Goal: Task Accomplishment & Management: Complete application form

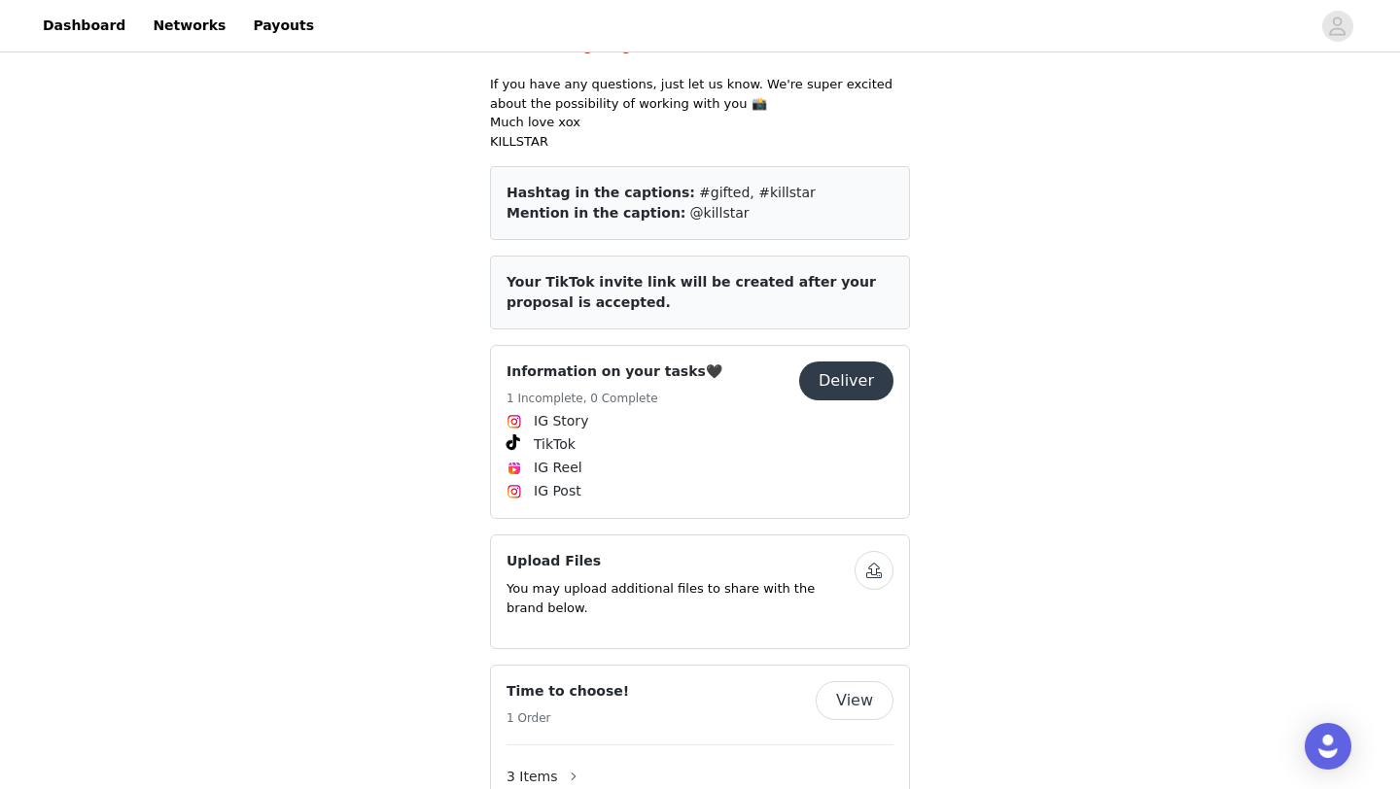
scroll to position [1029, 0]
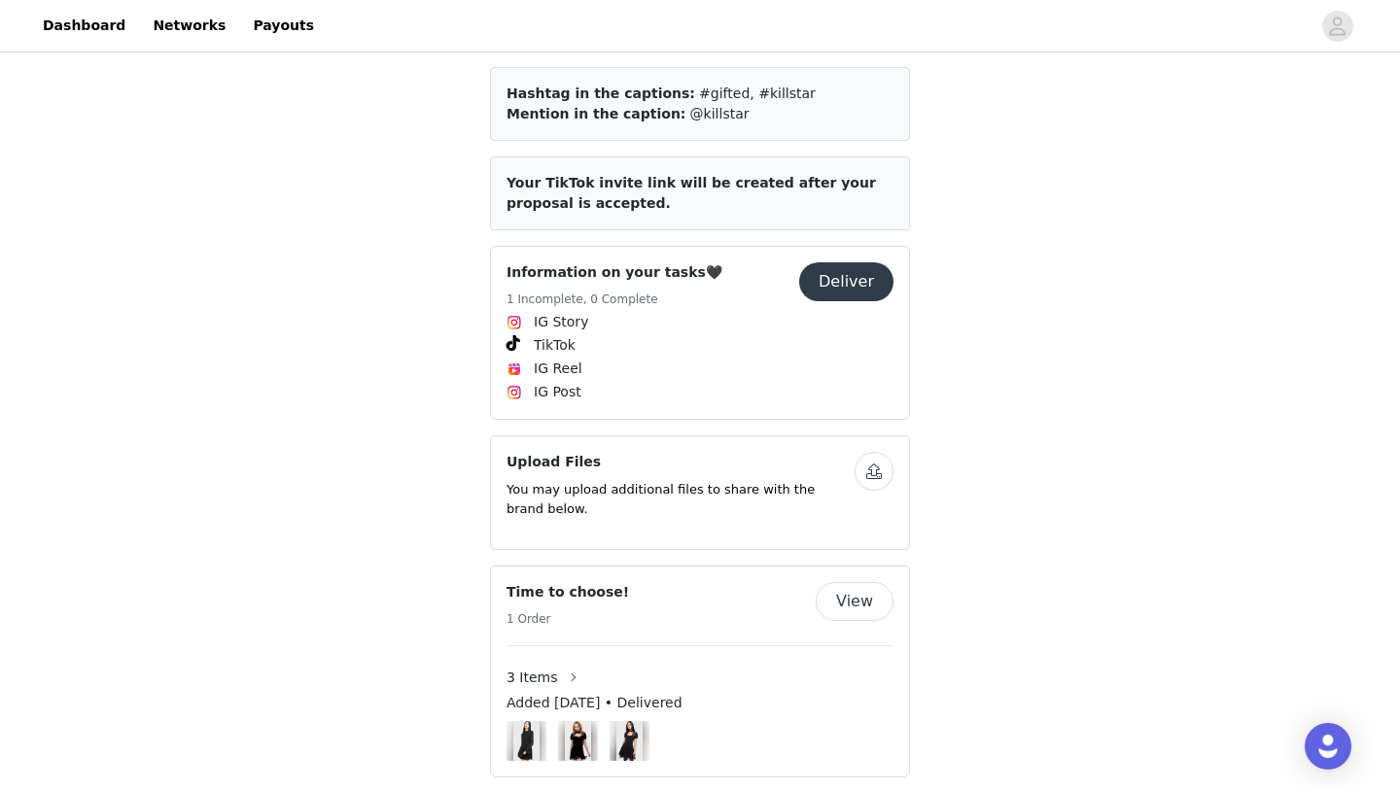
click at [854, 275] on button "Deliver" at bounding box center [846, 281] width 94 height 39
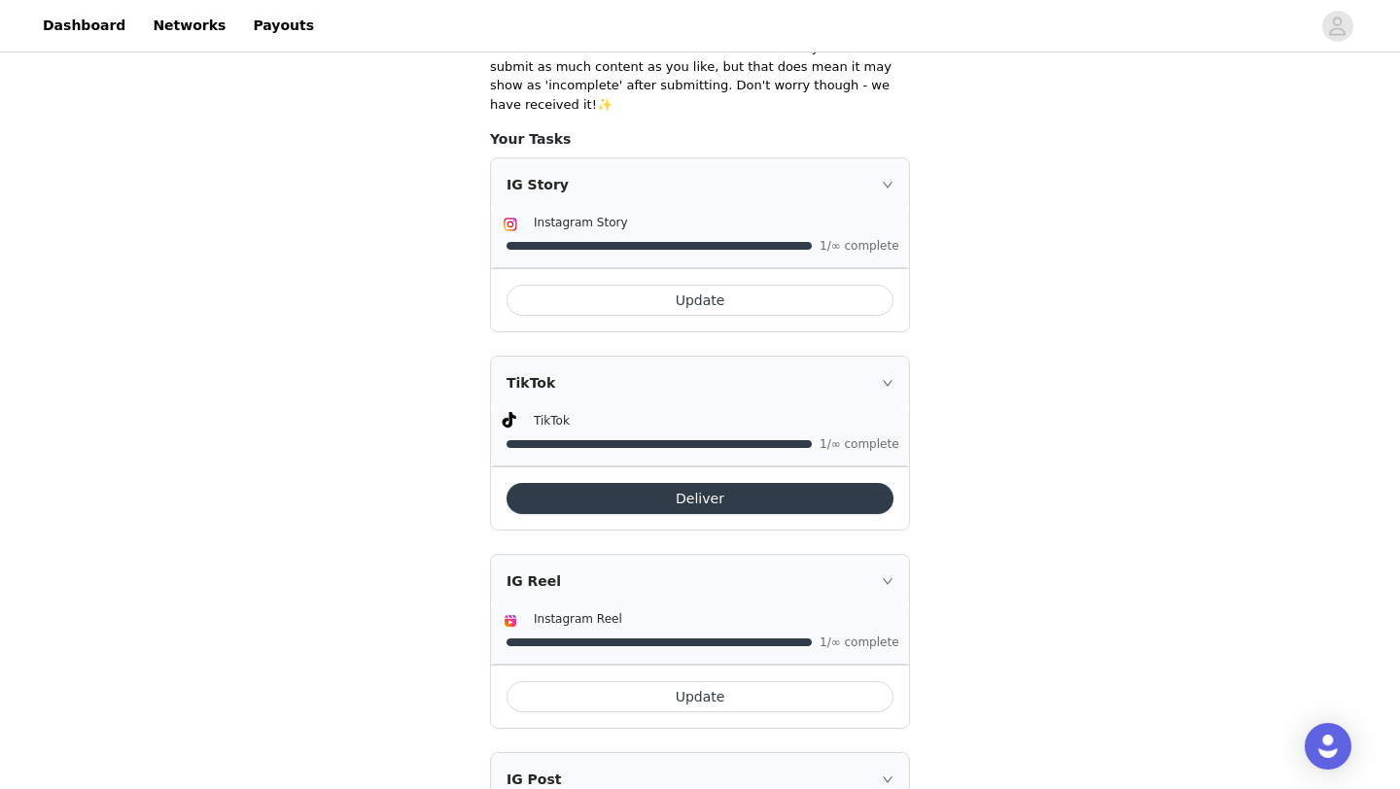
scroll to position [647, 0]
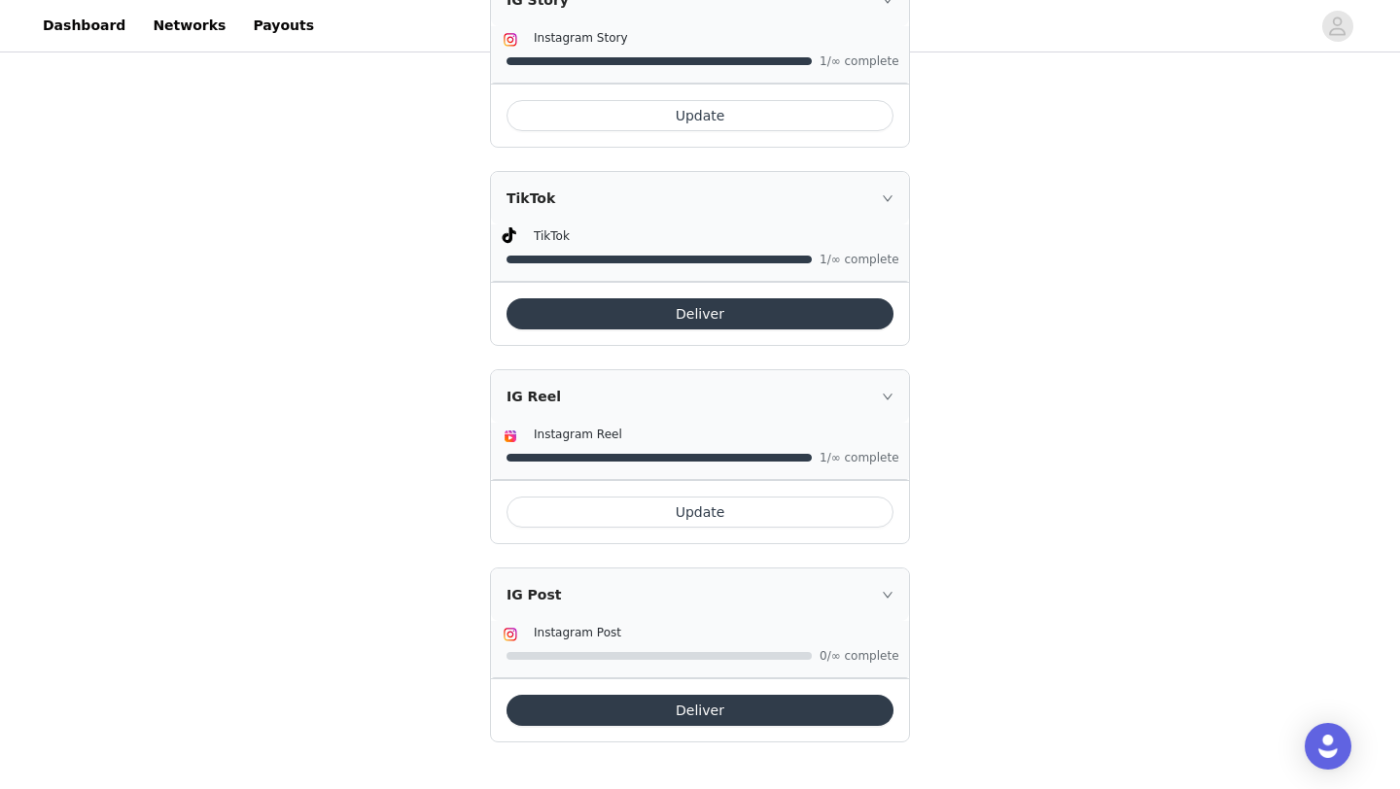
click at [698, 708] on button "Deliver" at bounding box center [699, 710] width 387 height 31
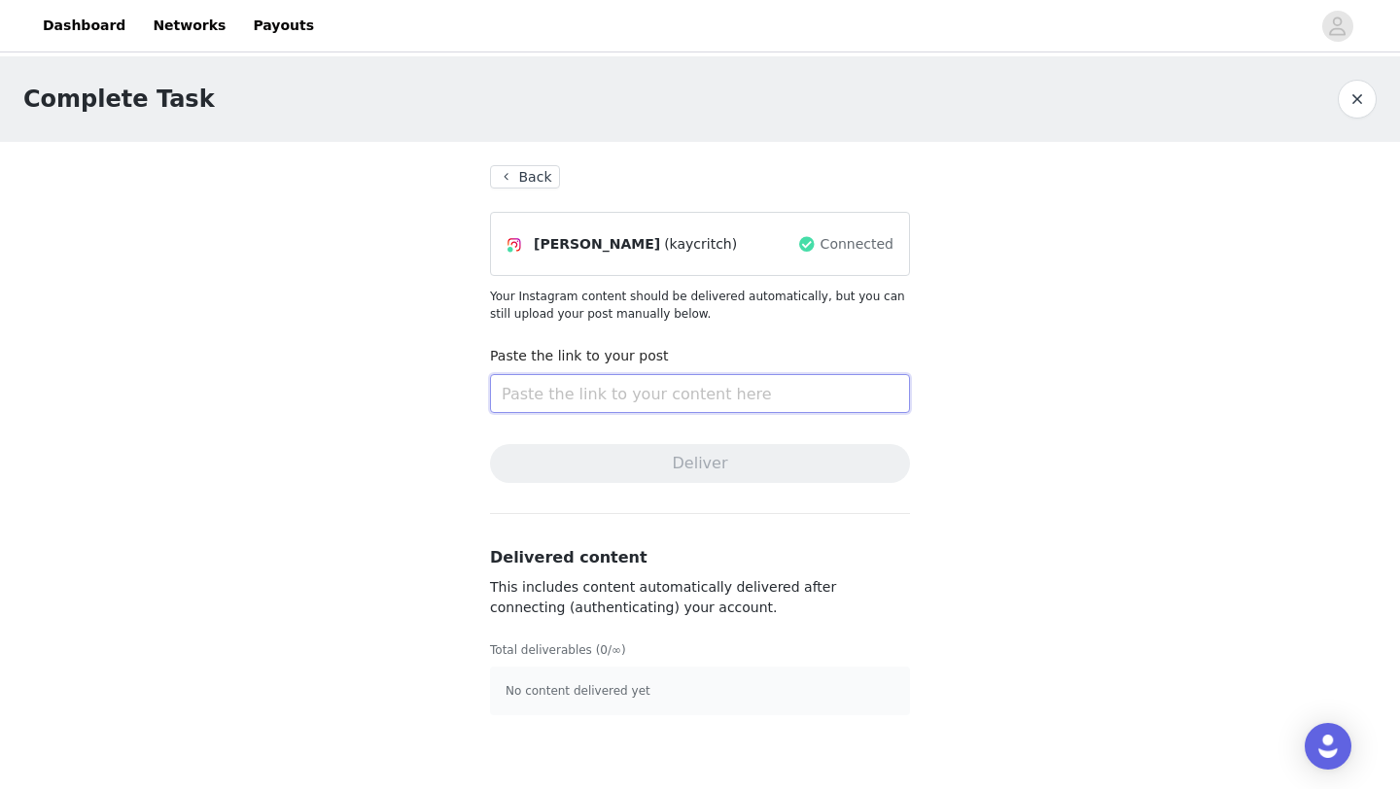
click at [584, 399] on input "text" at bounding box center [700, 393] width 420 height 39
paste input "https://www.instagram.com/p/DOEL1LDEffI/?utm_source=ig_web_copy_link&igsh=MzRlO…"
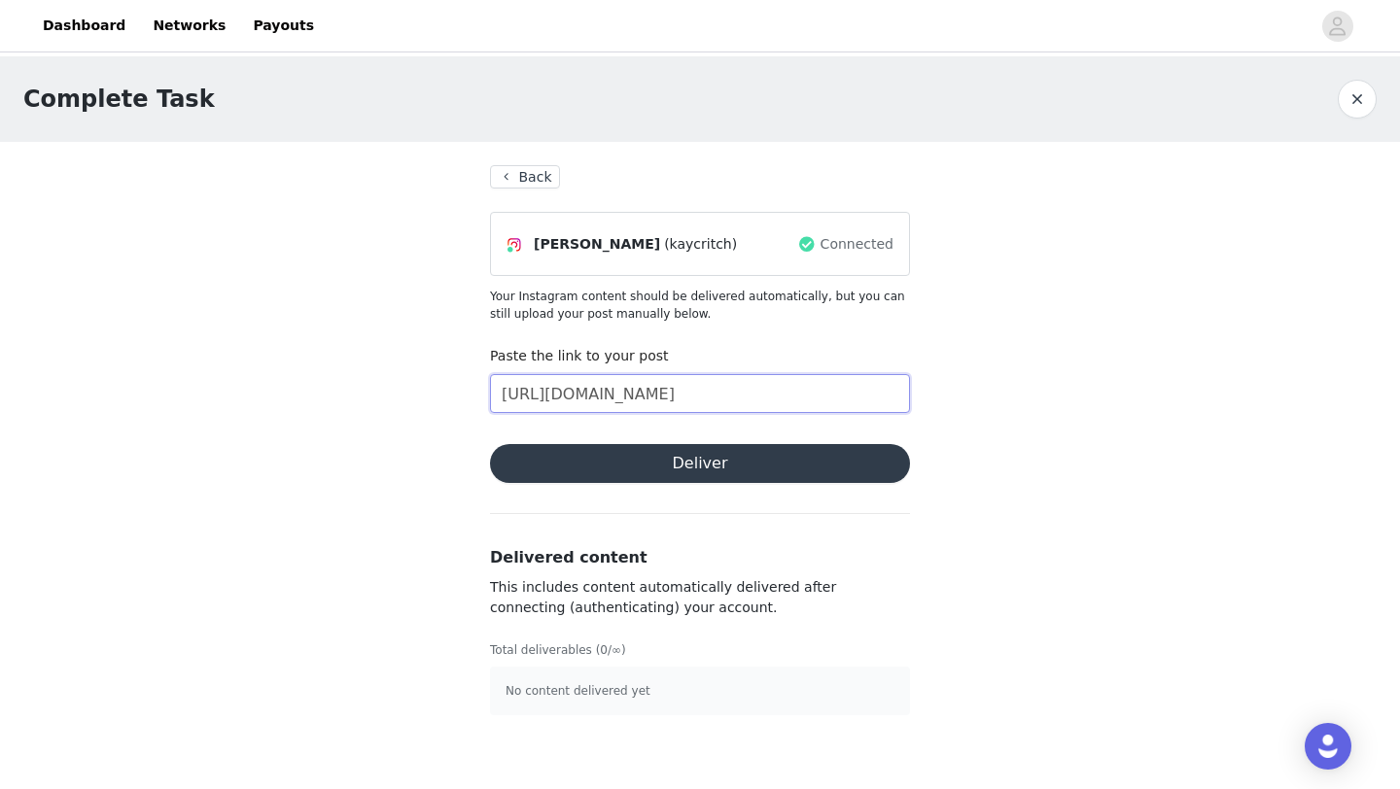
scroll to position [0, 332]
type input "https://www.instagram.com/p/DOEL1LDEffI/?utm_source=ig_web_copy_link&igsh=MzRlO…"
click at [641, 462] on button "Deliver" at bounding box center [700, 463] width 420 height 39
click at [77, 24] on link "Dashboard" at bounding box center [84, 26] width 106 height 44
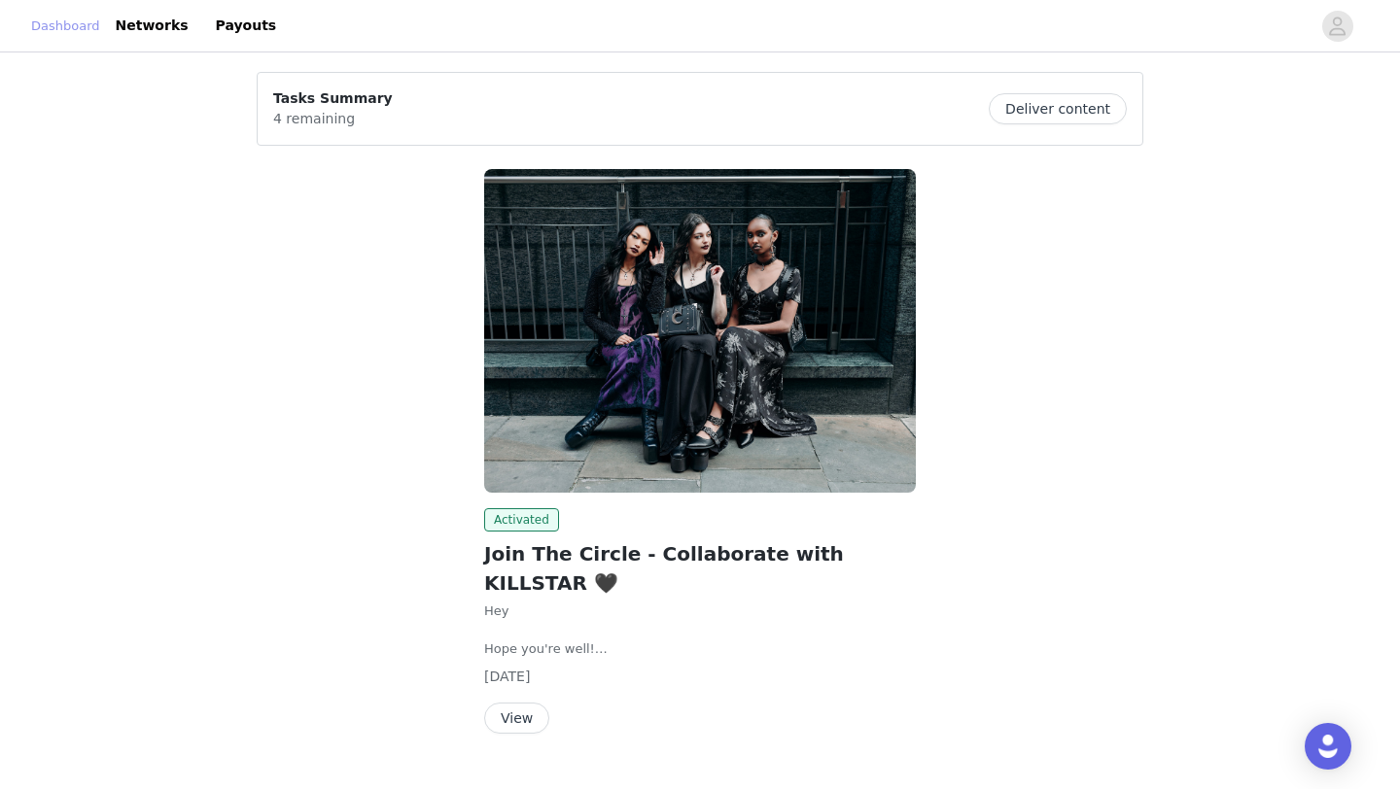
scroll to position [13, 0]
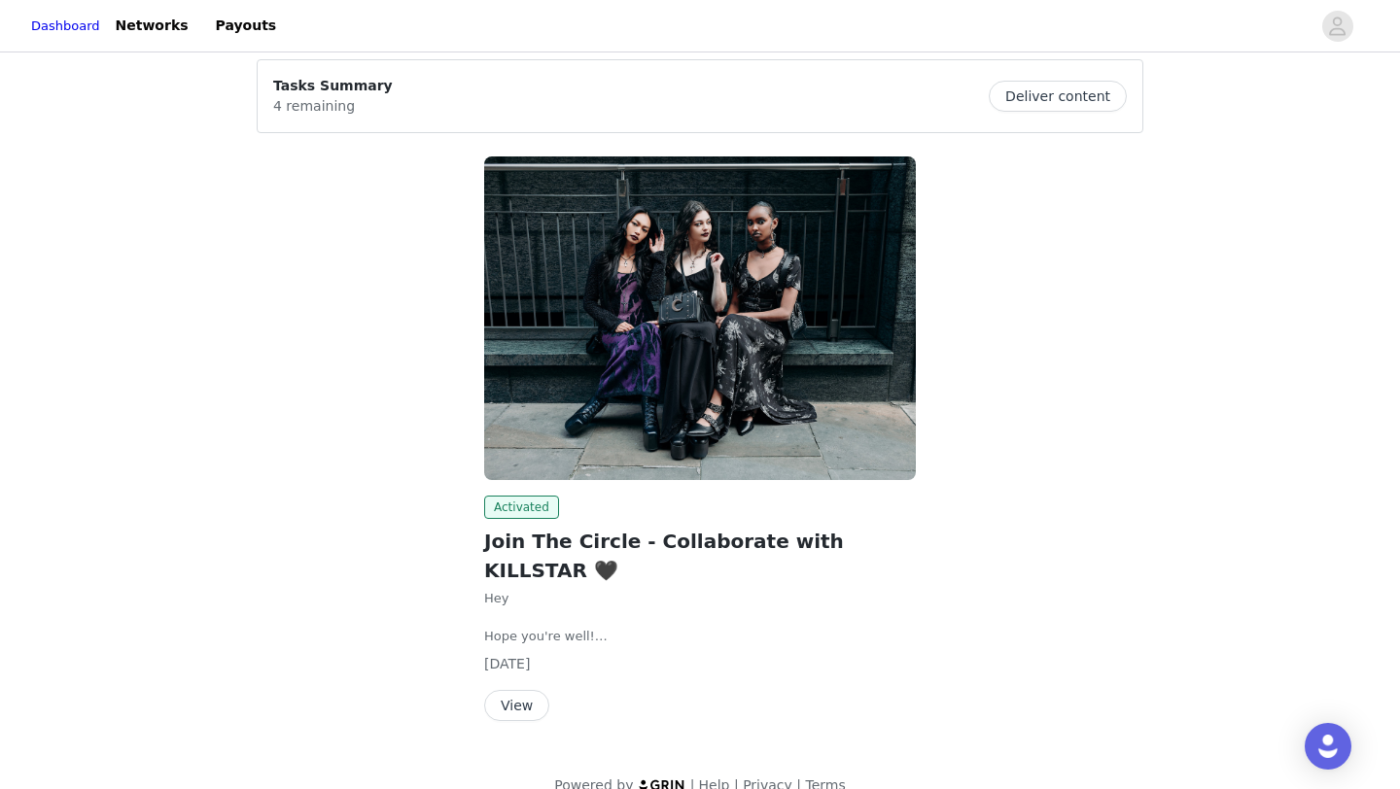
click at [526, 690] on button "View" at bounding box center [516, 705] width 65 height 31
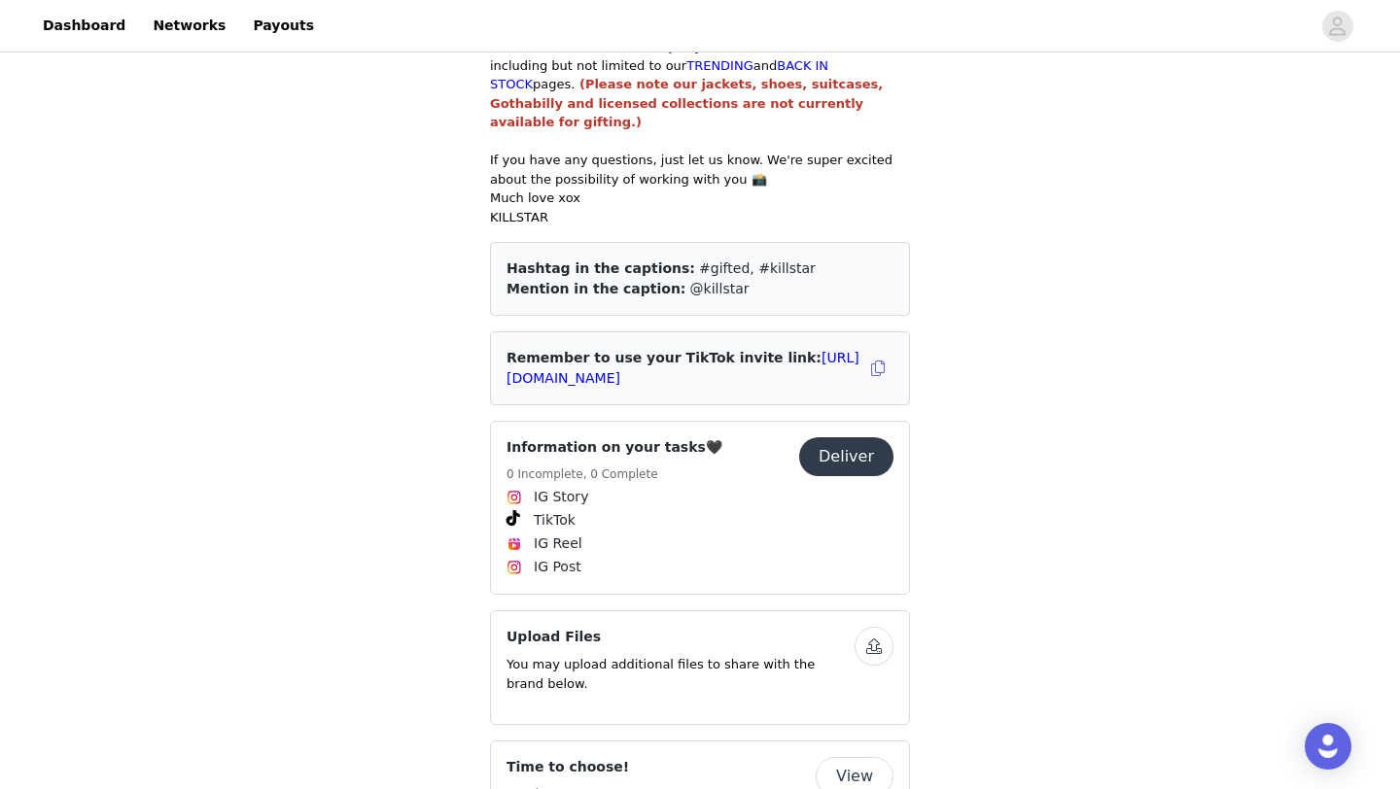
scroll to position [1053, 0]
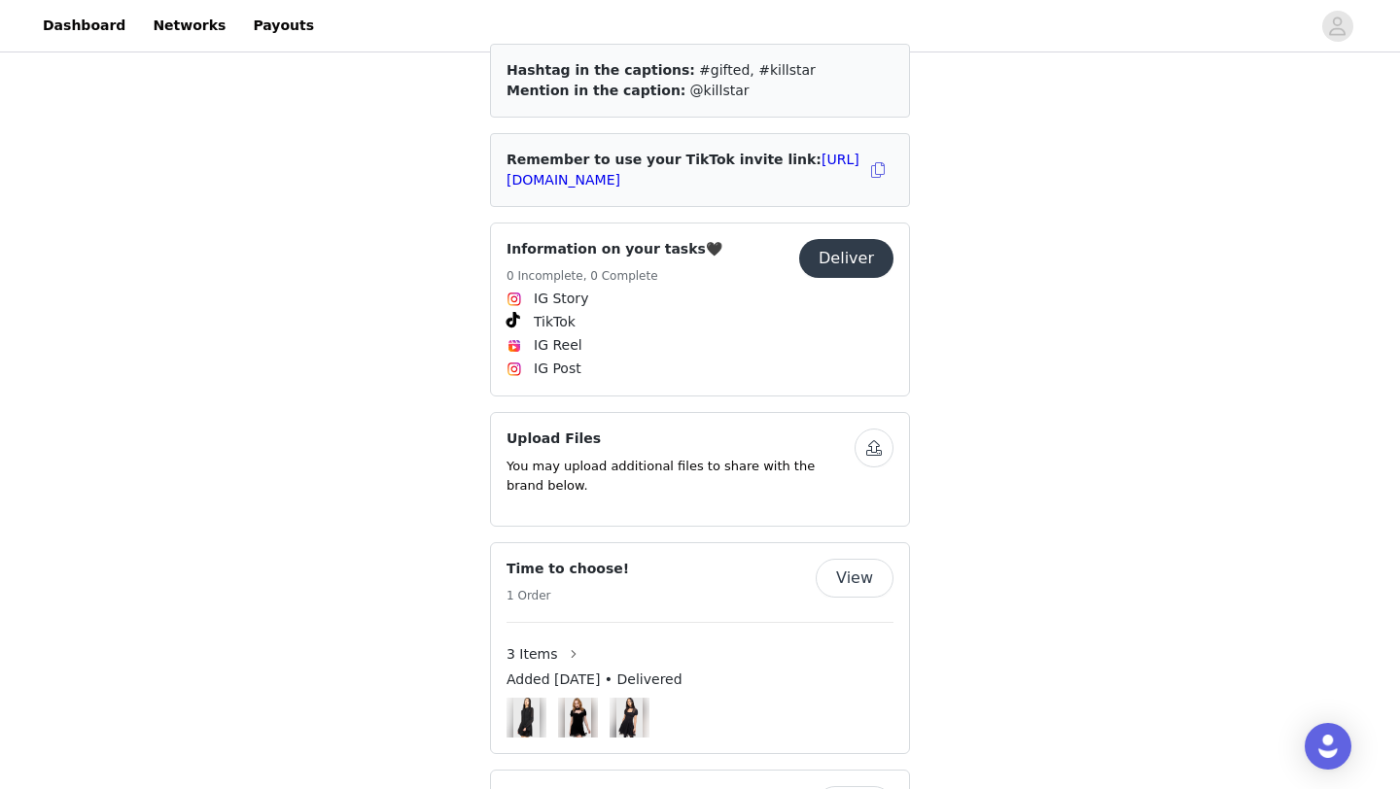
click at [840, 241] on button "Deliver" at bounding box center [846, 258] width 94 height 39
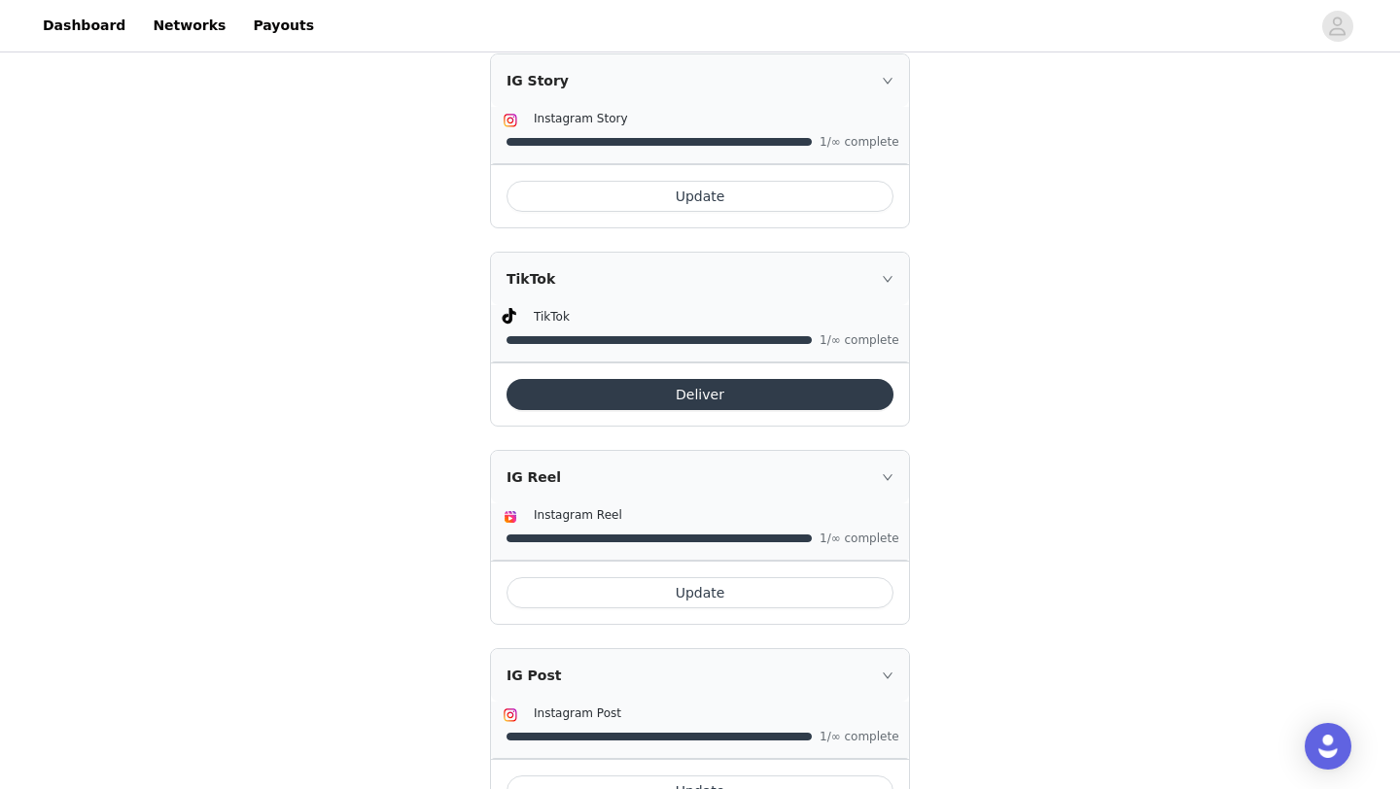
scroll to position [647, 0]
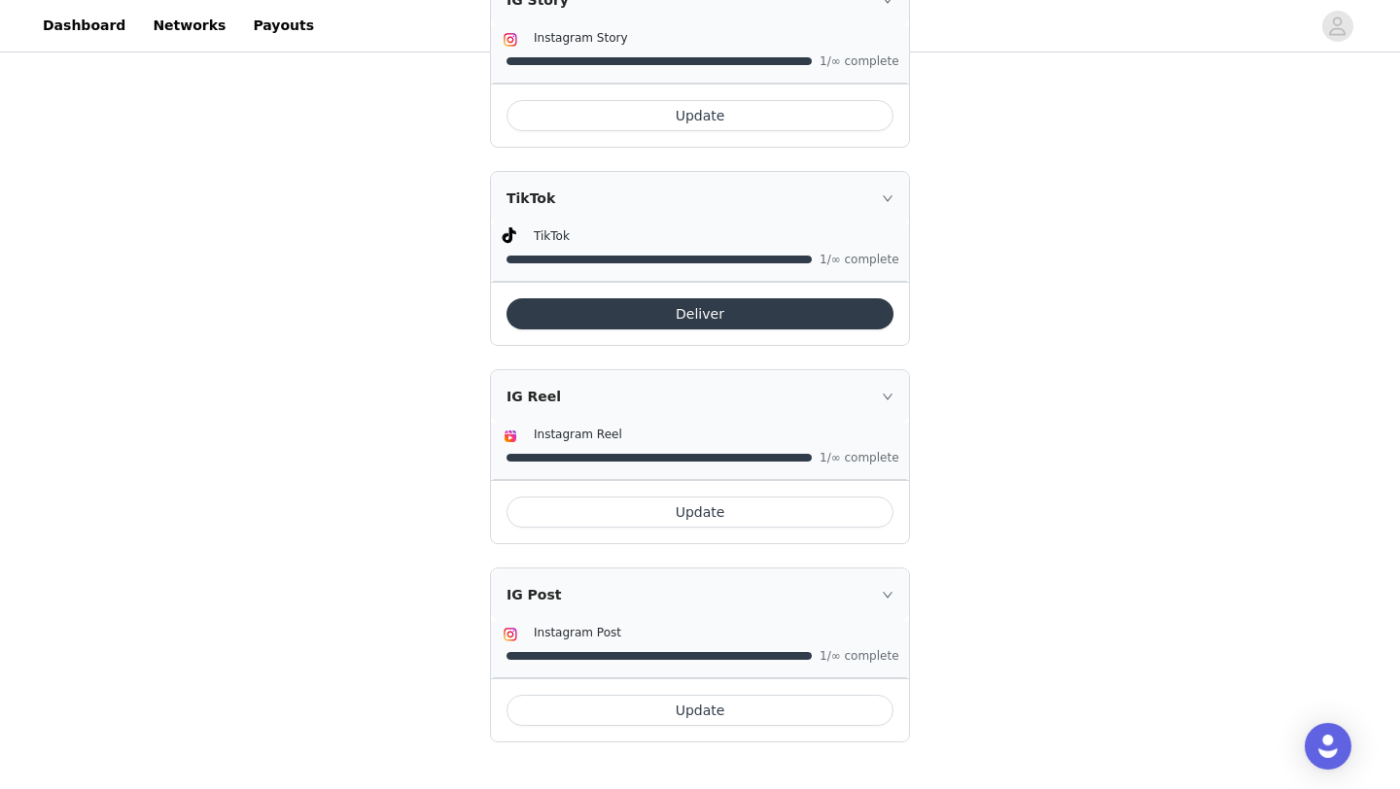
click at [755, 712] on button "Update" at bounding box center [699, 710] width 387 height 31
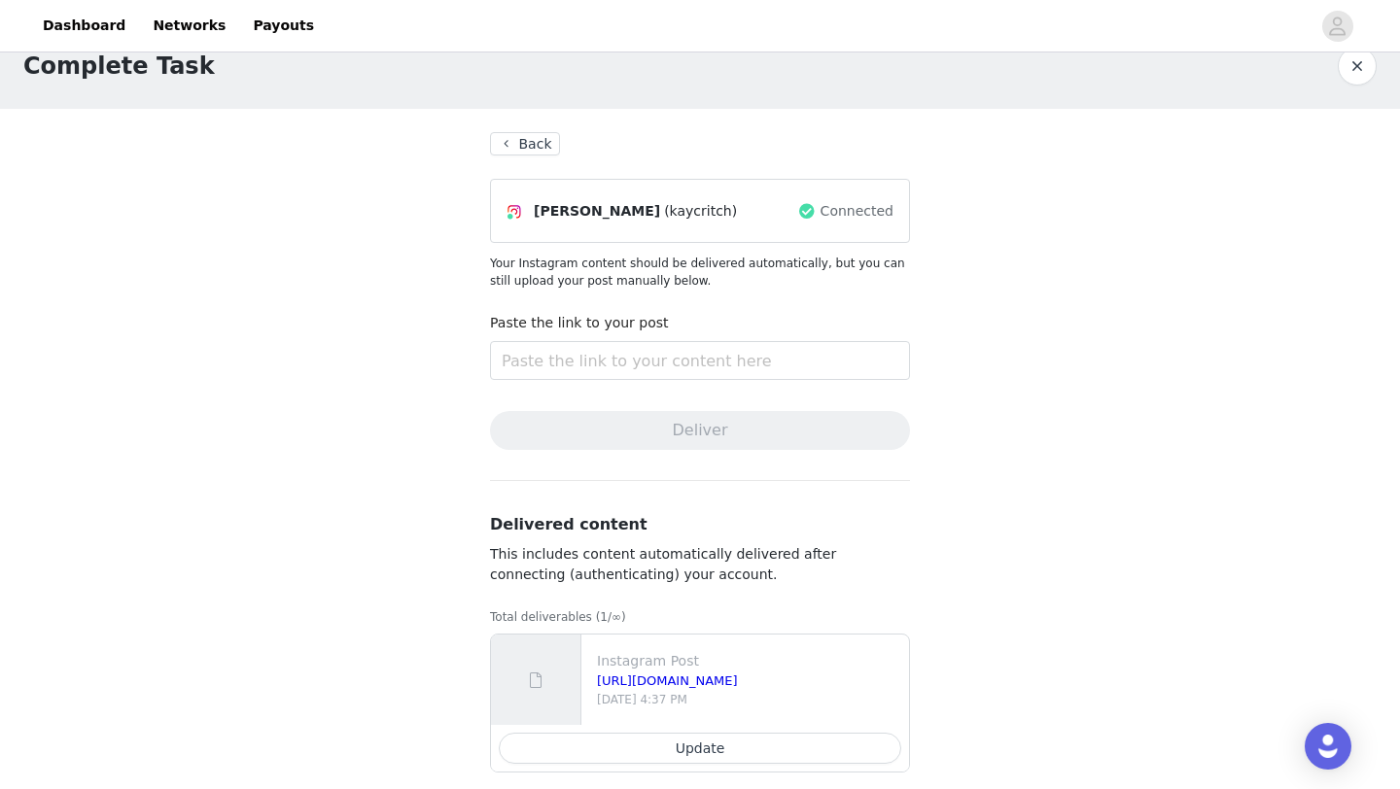
scroll to position [55, 0]
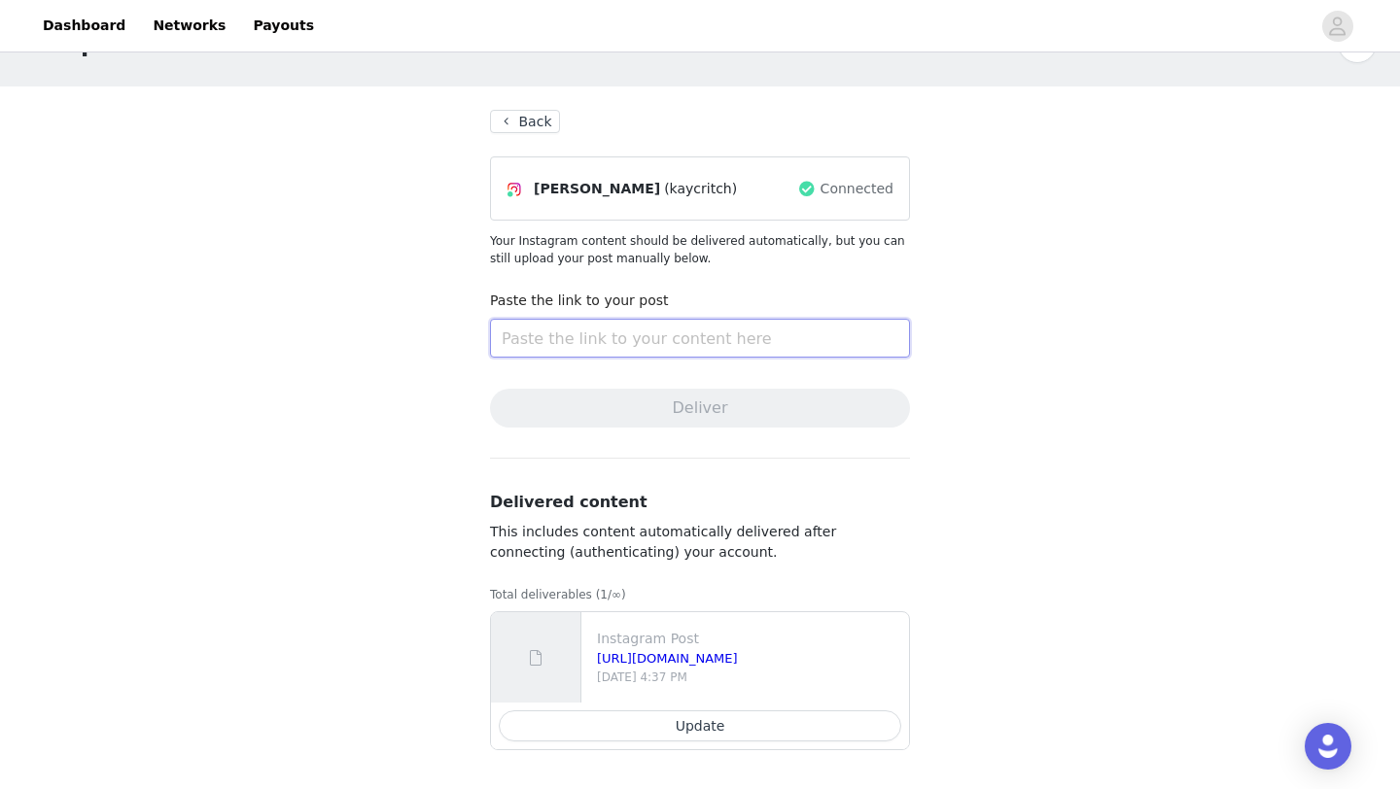
click at [653, 342] on input "text" at bounding box center [700, 338] width 420 height 39
paste input "https://www.instagram.com/reel/DN_bqXZEqpg/?utm_source=ig_web_copy_link&igsh=Mz…"
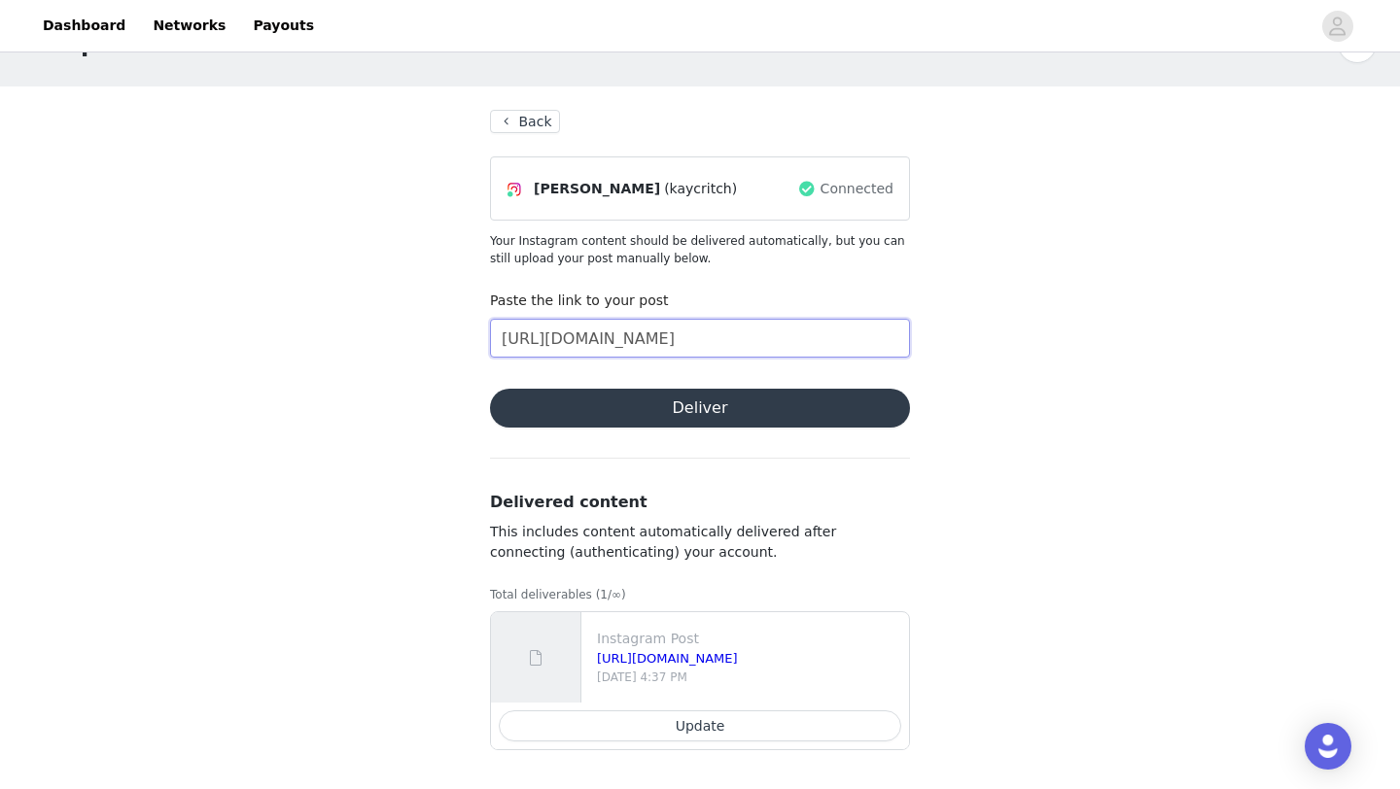
type input "https://www.instagram.com/reel/DN_bqXZEqpg/?utm_source=ig_web_copy_link&igsh=Mz…"
click at [700, 407] on button "Deliver" at bounding box center [700, 408] width 420 height 39
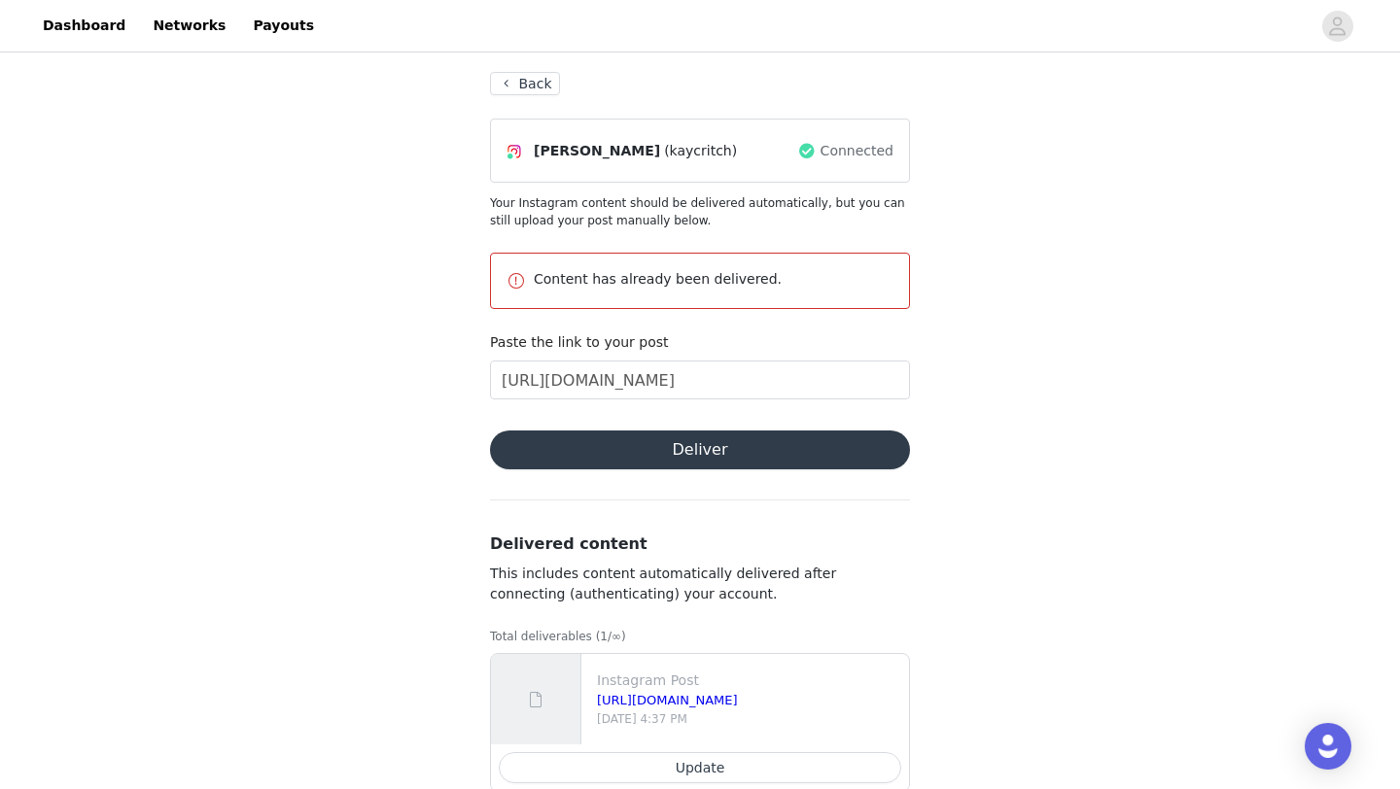
scroll to position [135, 0]
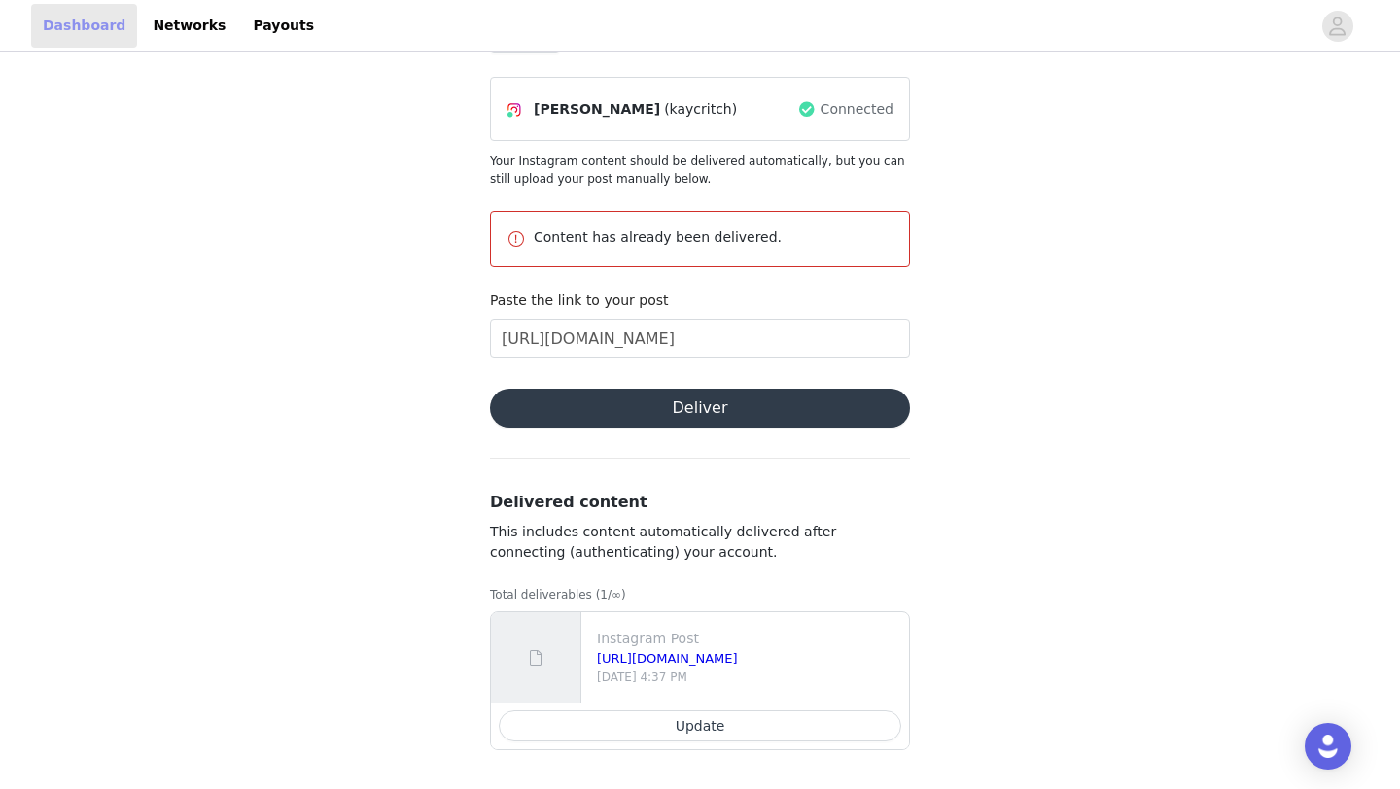
click at [87, 30] on link "Dashboard" at bounding box center [84, 26] width 106 height 44
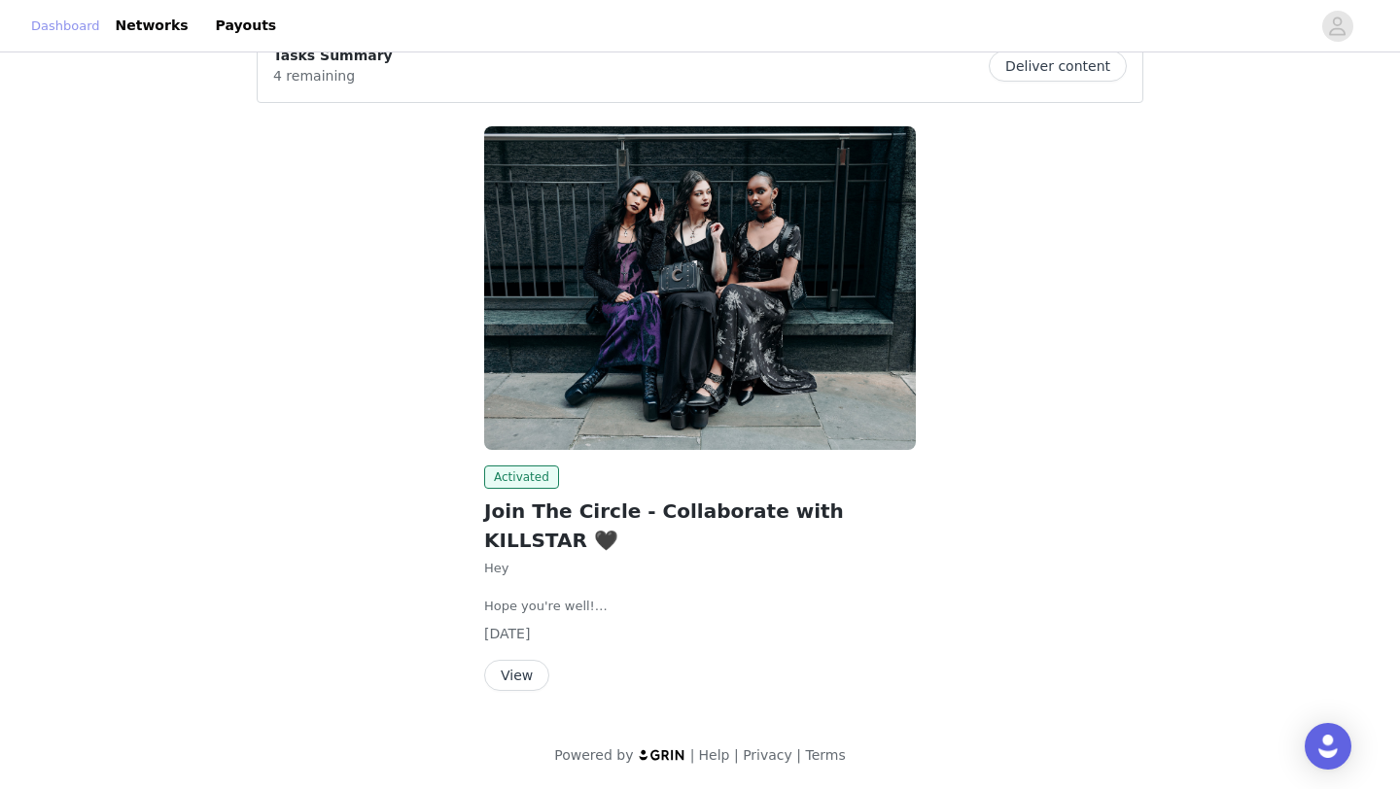
scroll to position [13, 0]
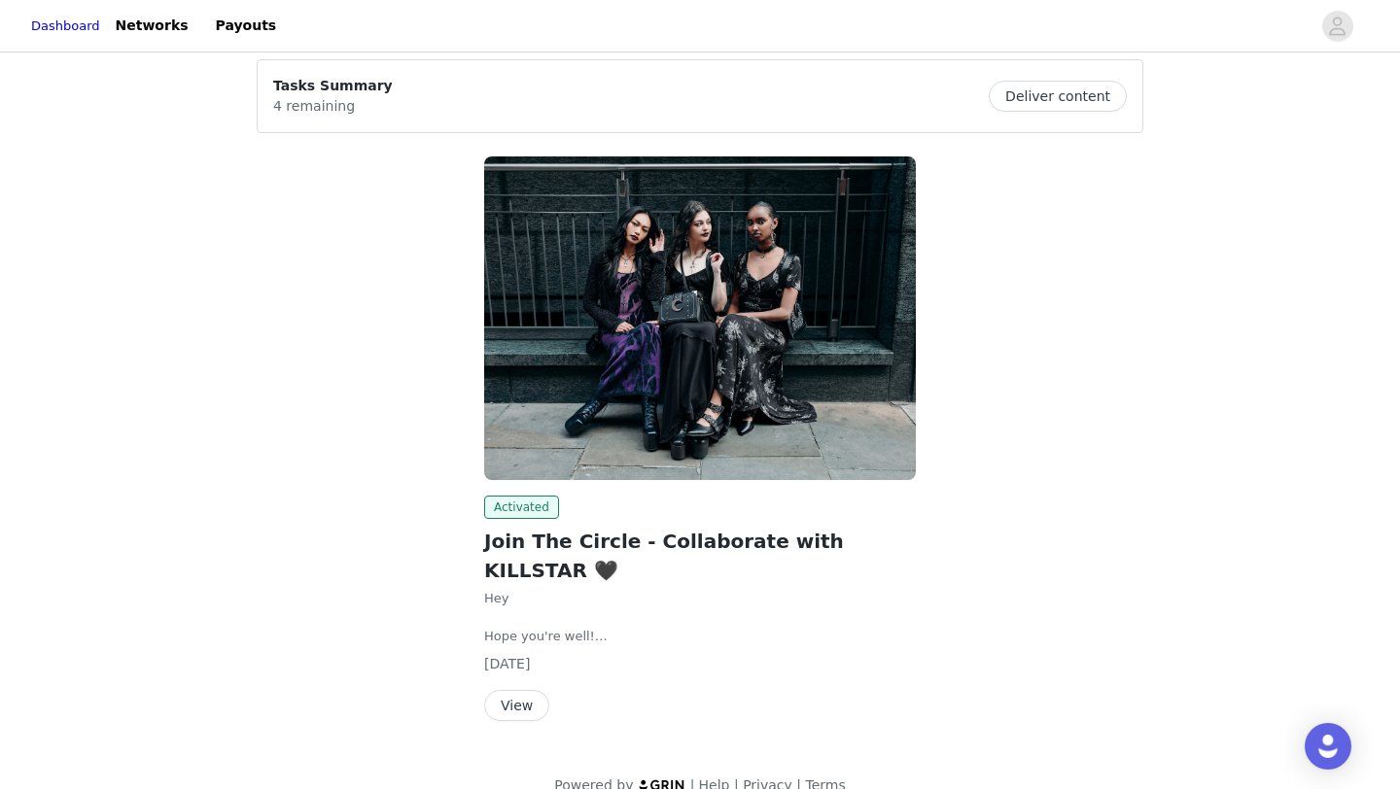
click at [518, 690] on button "View" at bounding box center [516, 705] width 65 height 31
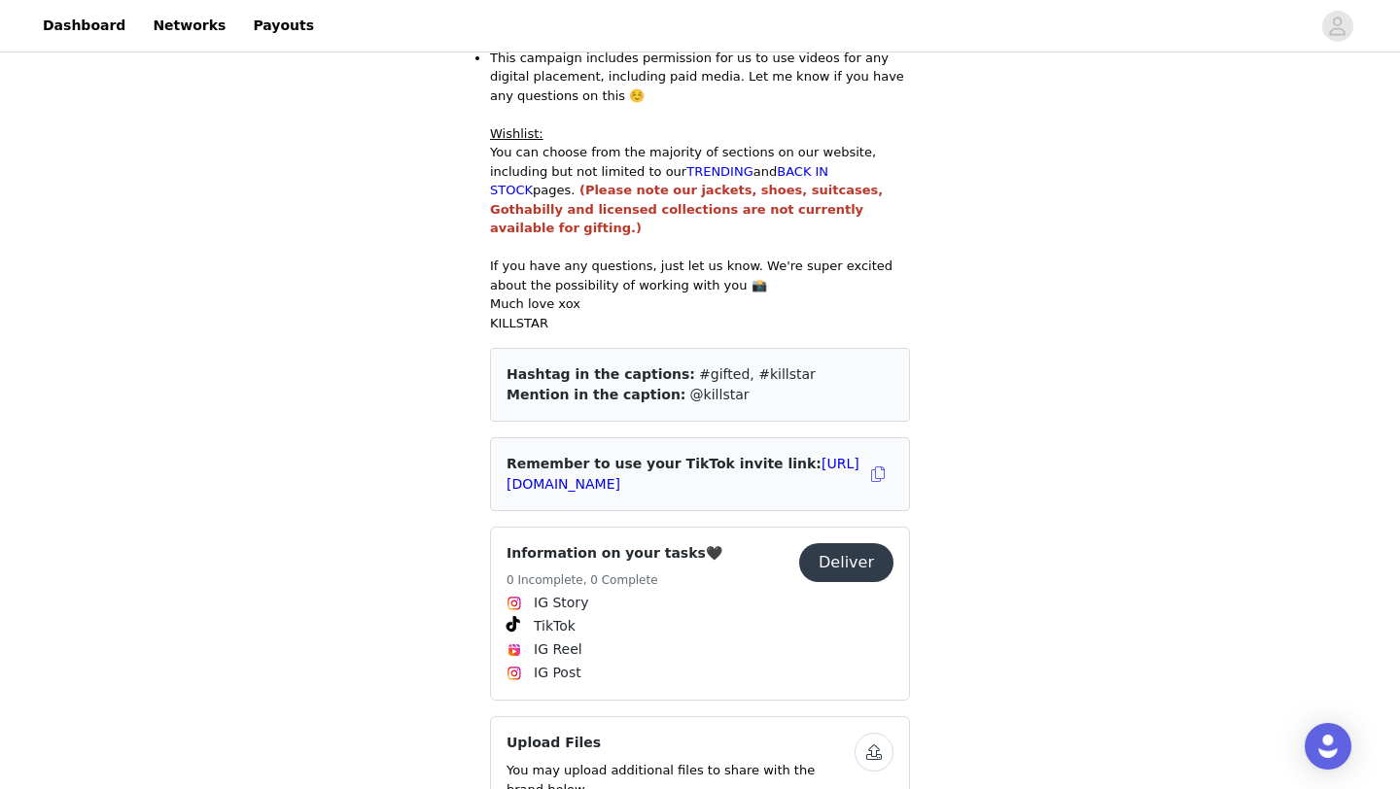
scroll to position [793, 0]
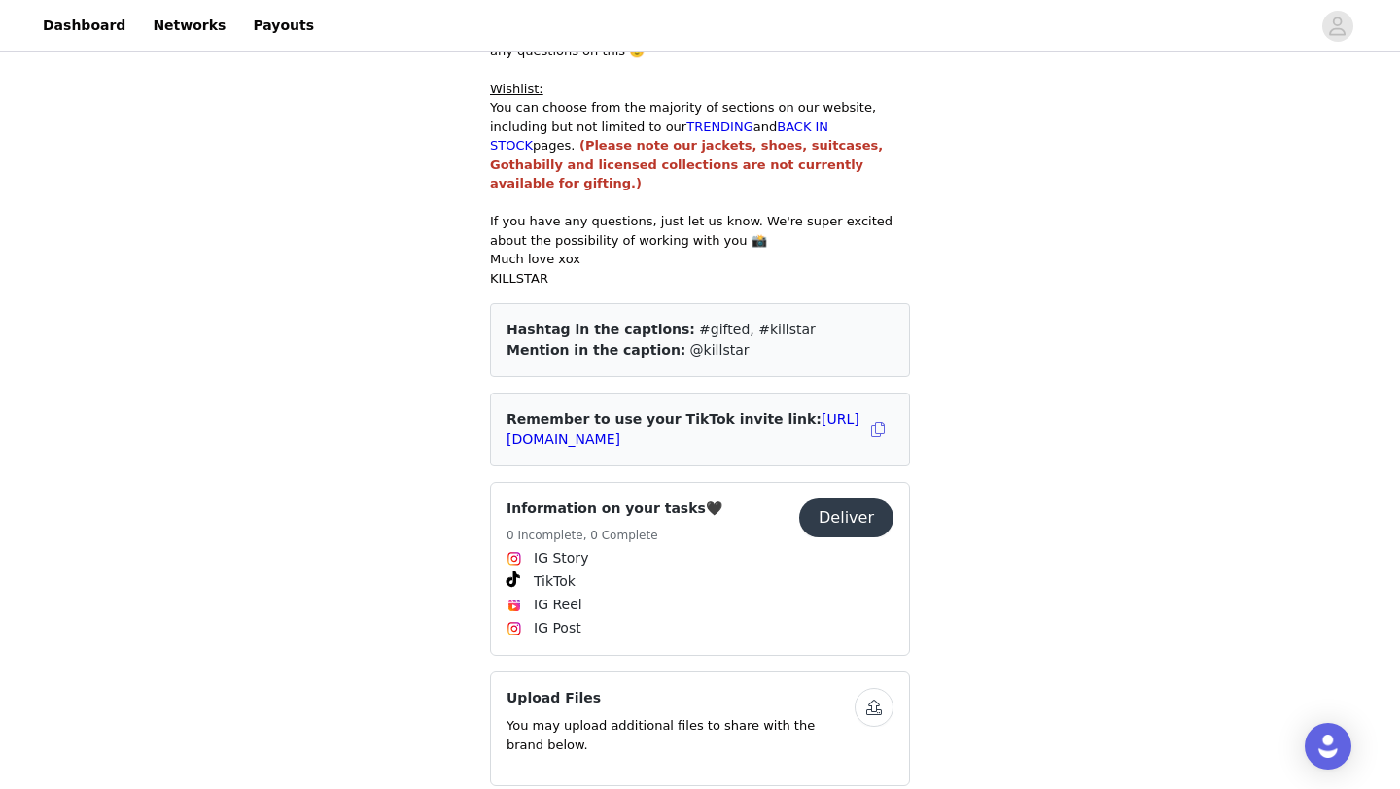
click at [842, 499] on button "Deliver" at bounding box center [846, 518] width 94 height 39
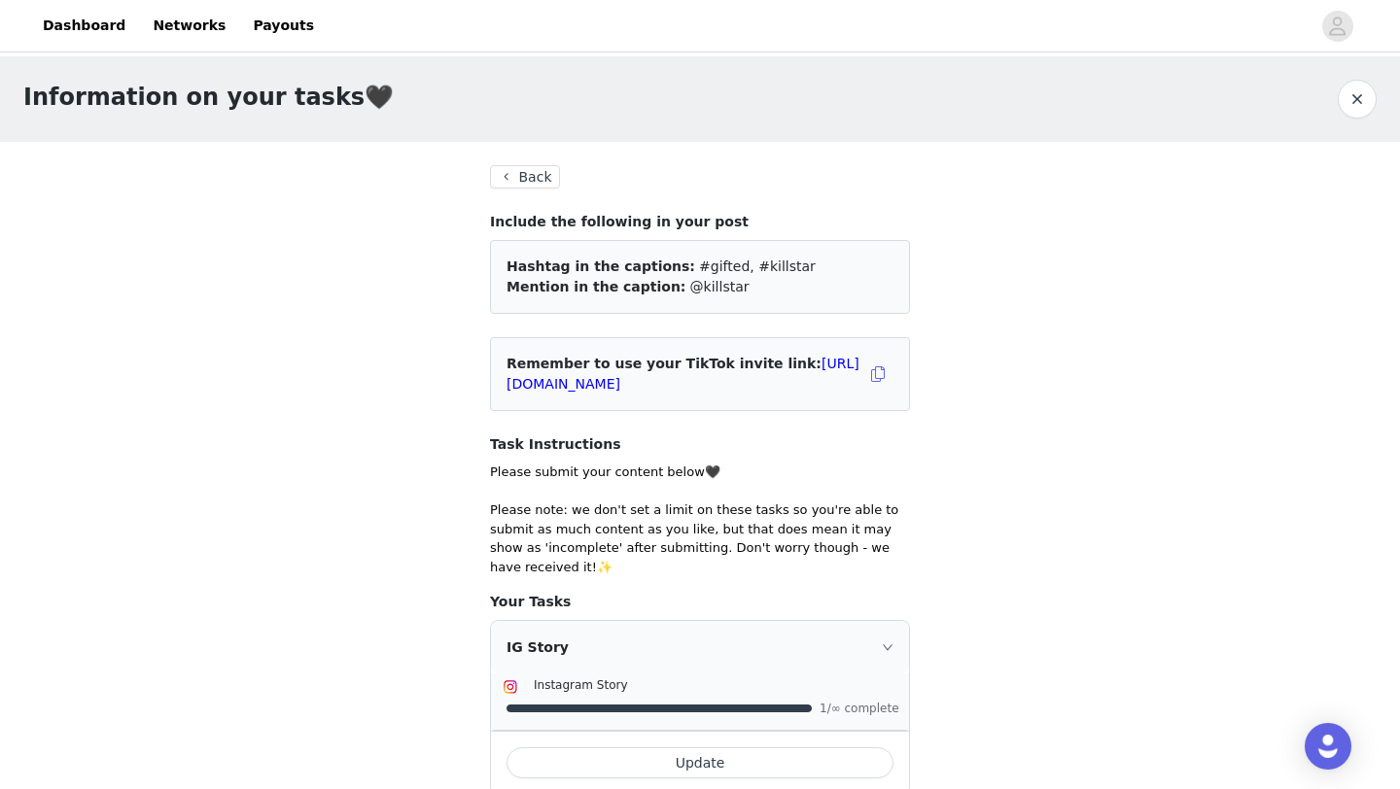
click at [516, 179] on button "Back" at bounding box center [525, 176] width 70 height 23
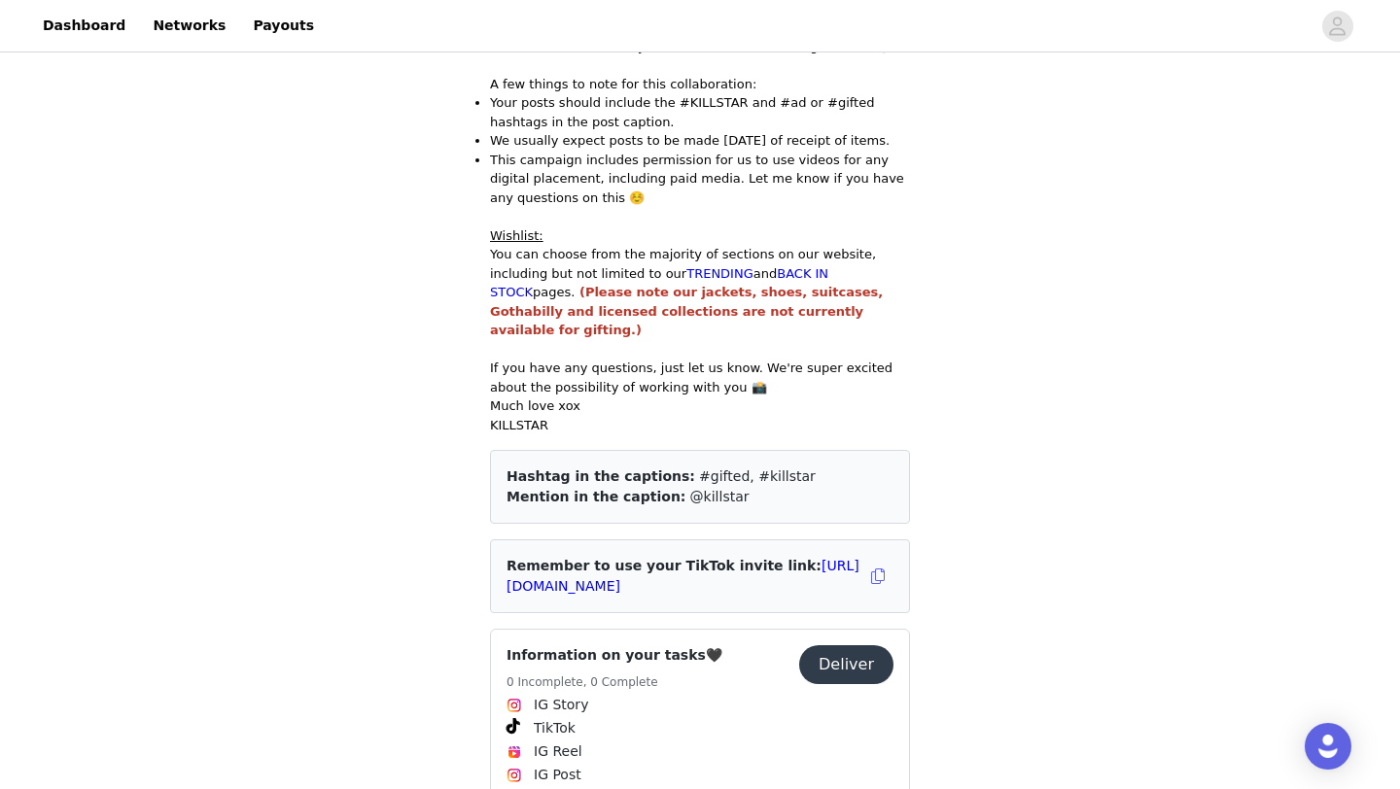
scroll to position [1140, 0]
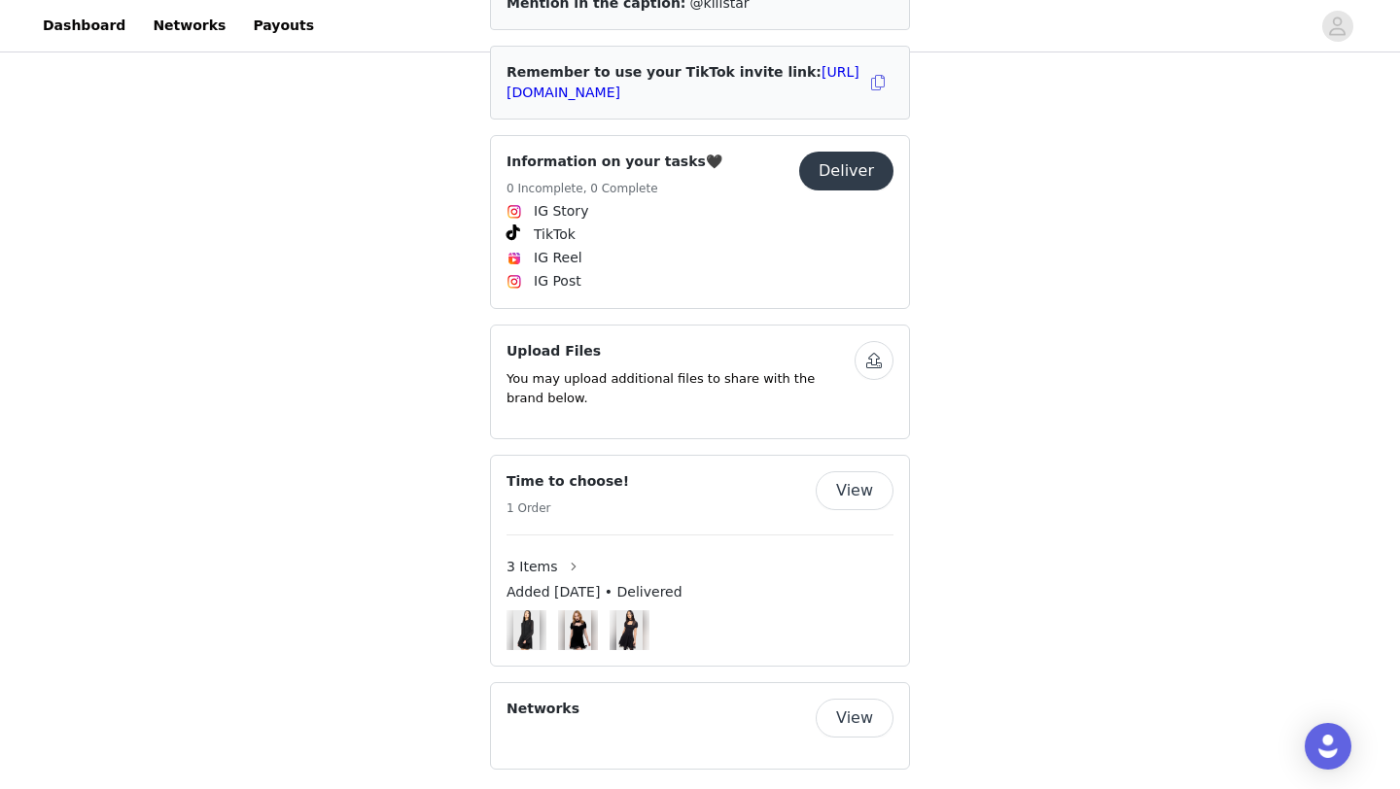
click at [870, 341] on button "button" at bounding box center [873, 360] width 39 height 39
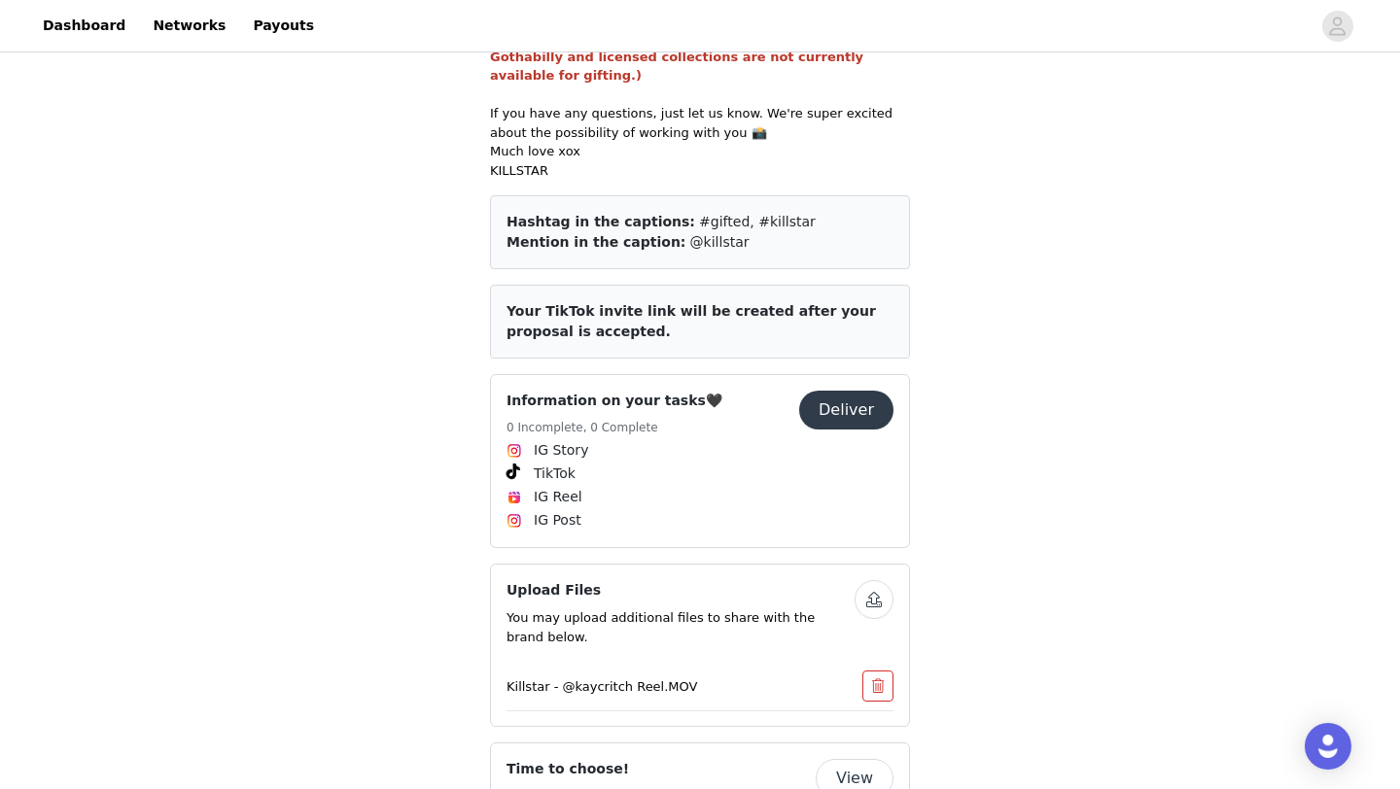
scroll to position [902, 0]
click at [883, 579] on button "button" at bounding box center [873, 598] width 39 height 39
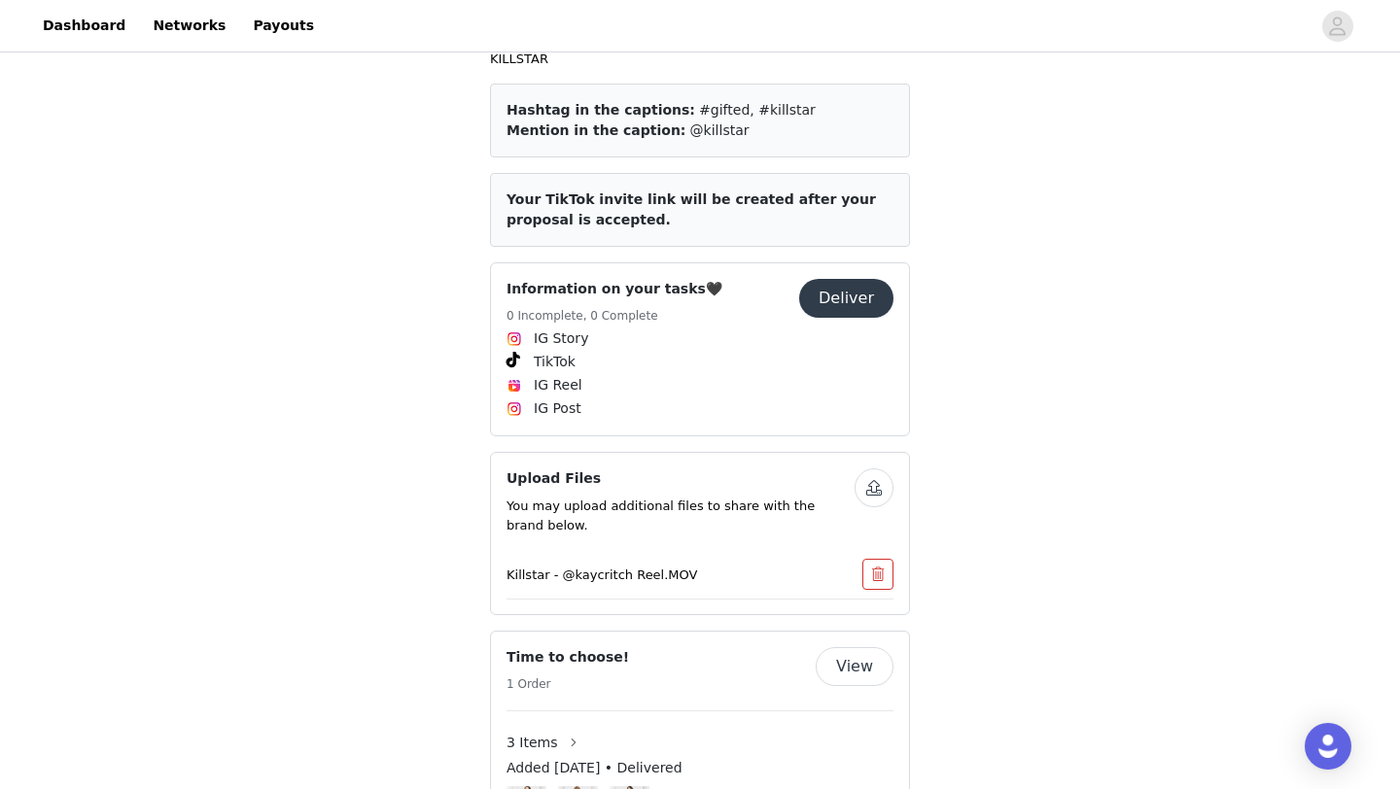
scroll to position [1015, 0]
click at [870, 469] on button "button" at bounding box center [873, 486] width 39 height 39
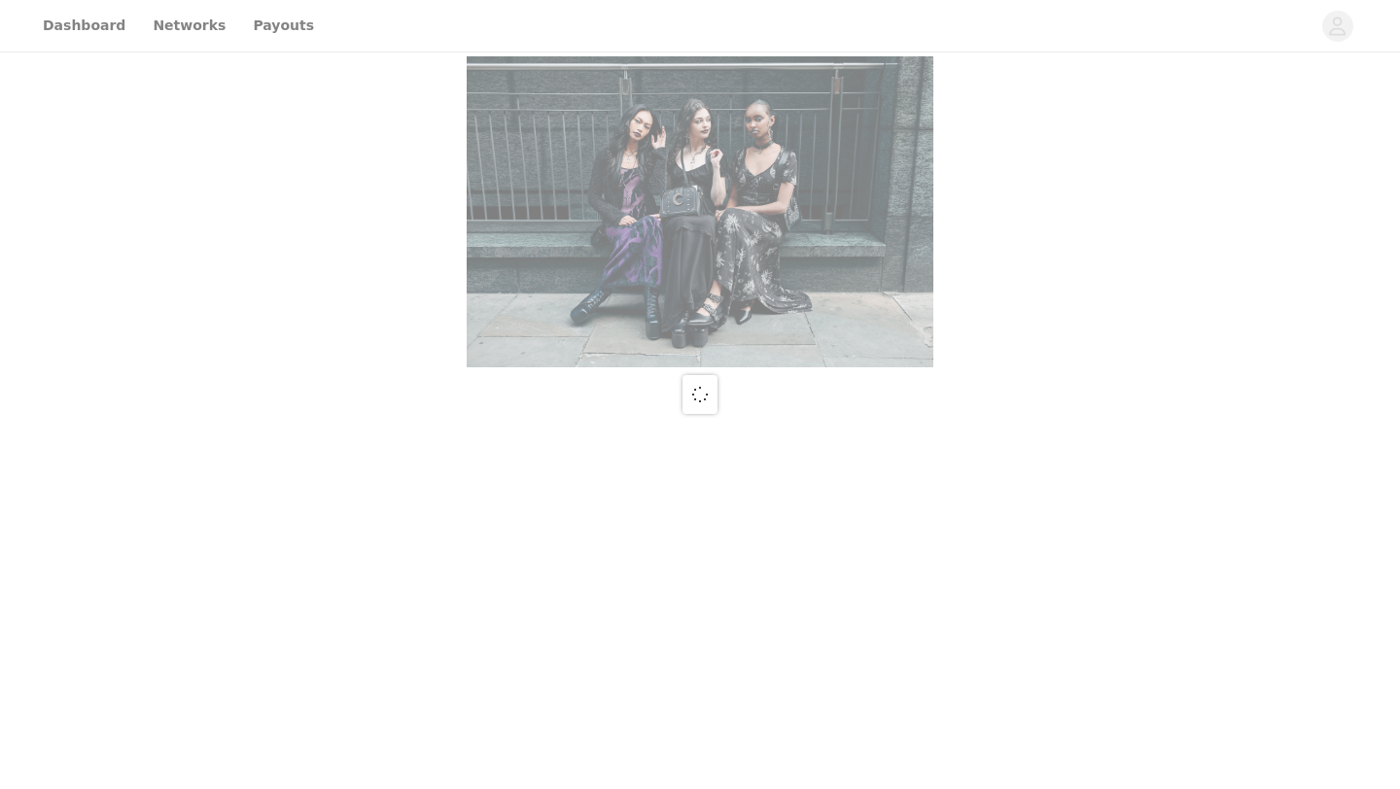
scroll to position [1013, 0]
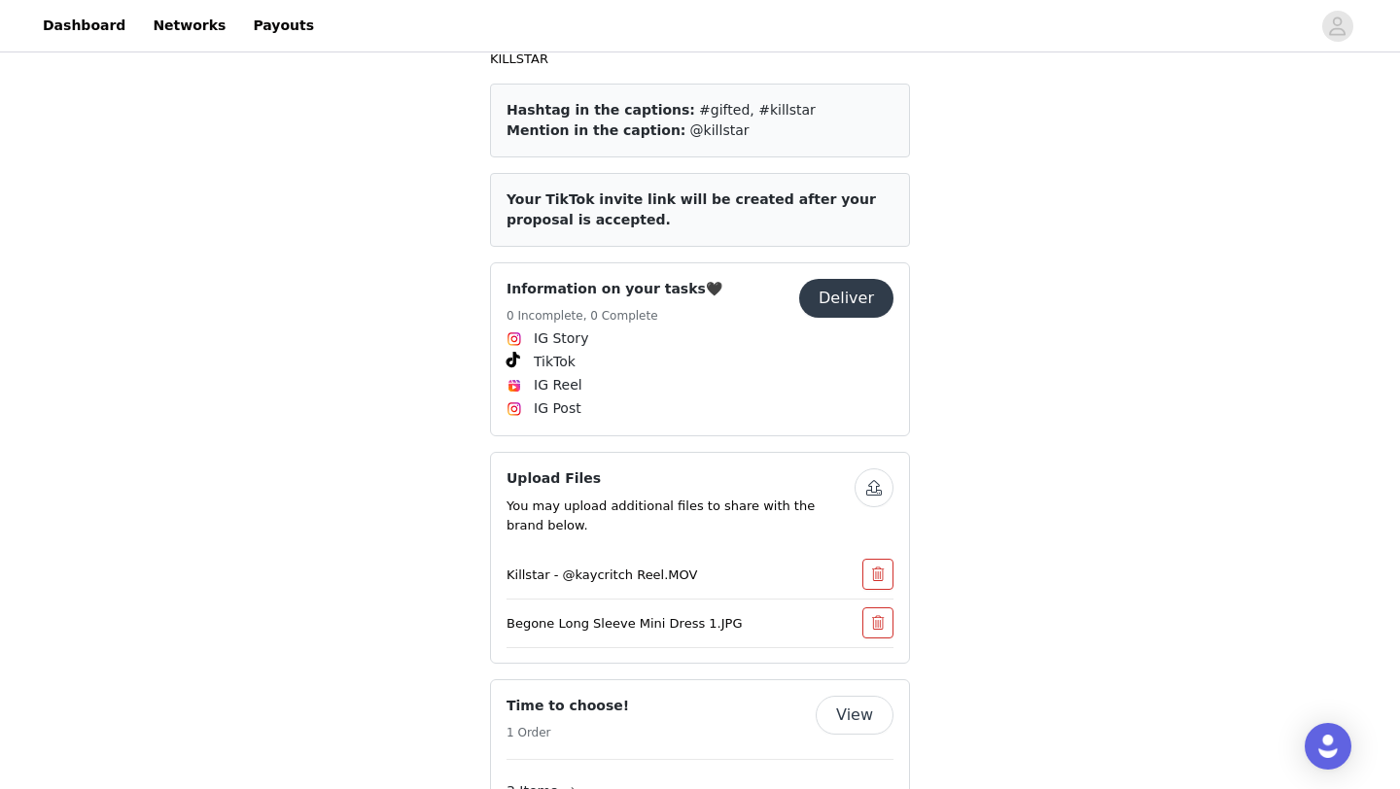
click at [875, 475] on button "button" at bounding box center [873, 488] width 39 height 39
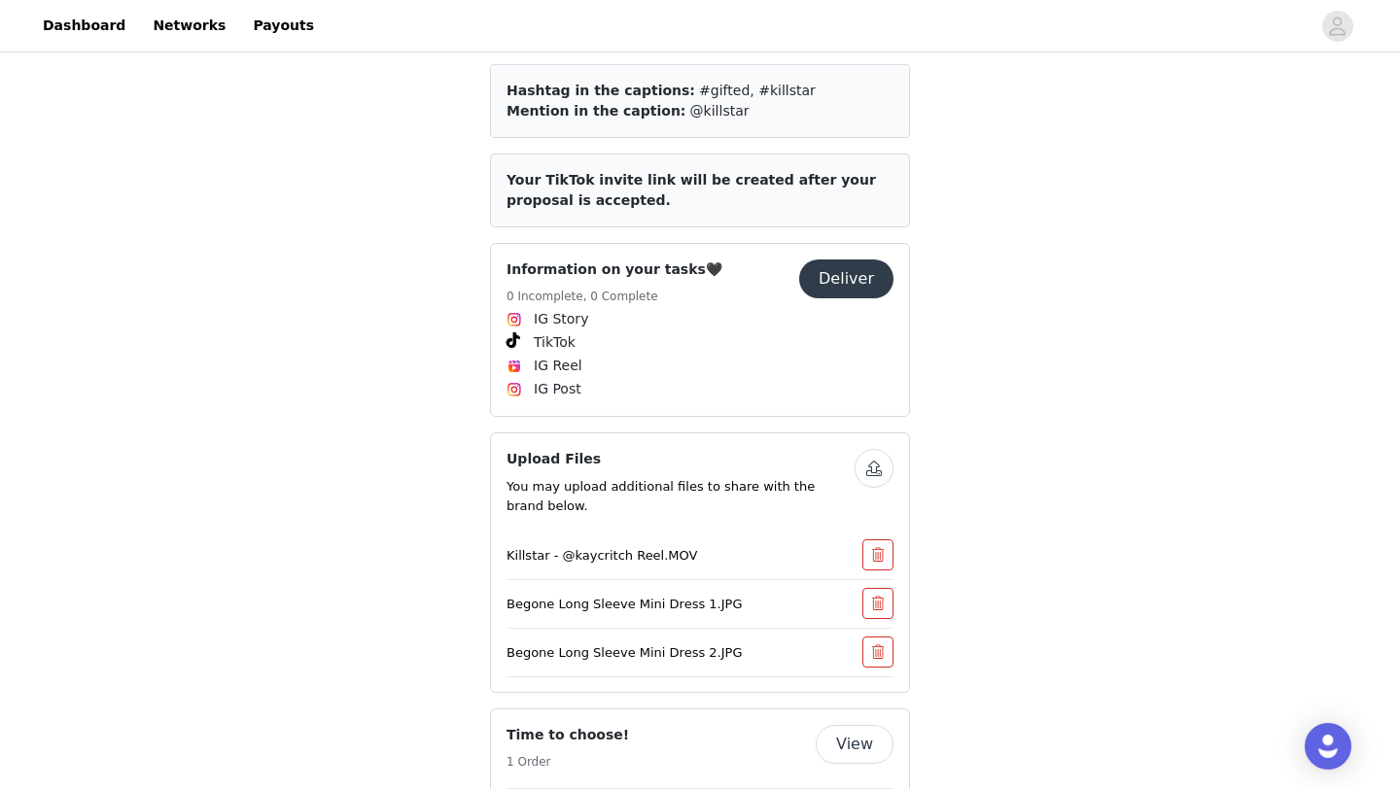
scroll to position [1033, 0]
click at [871, 450] on button "button" at bounding box center [873, 467] width 39 height 39
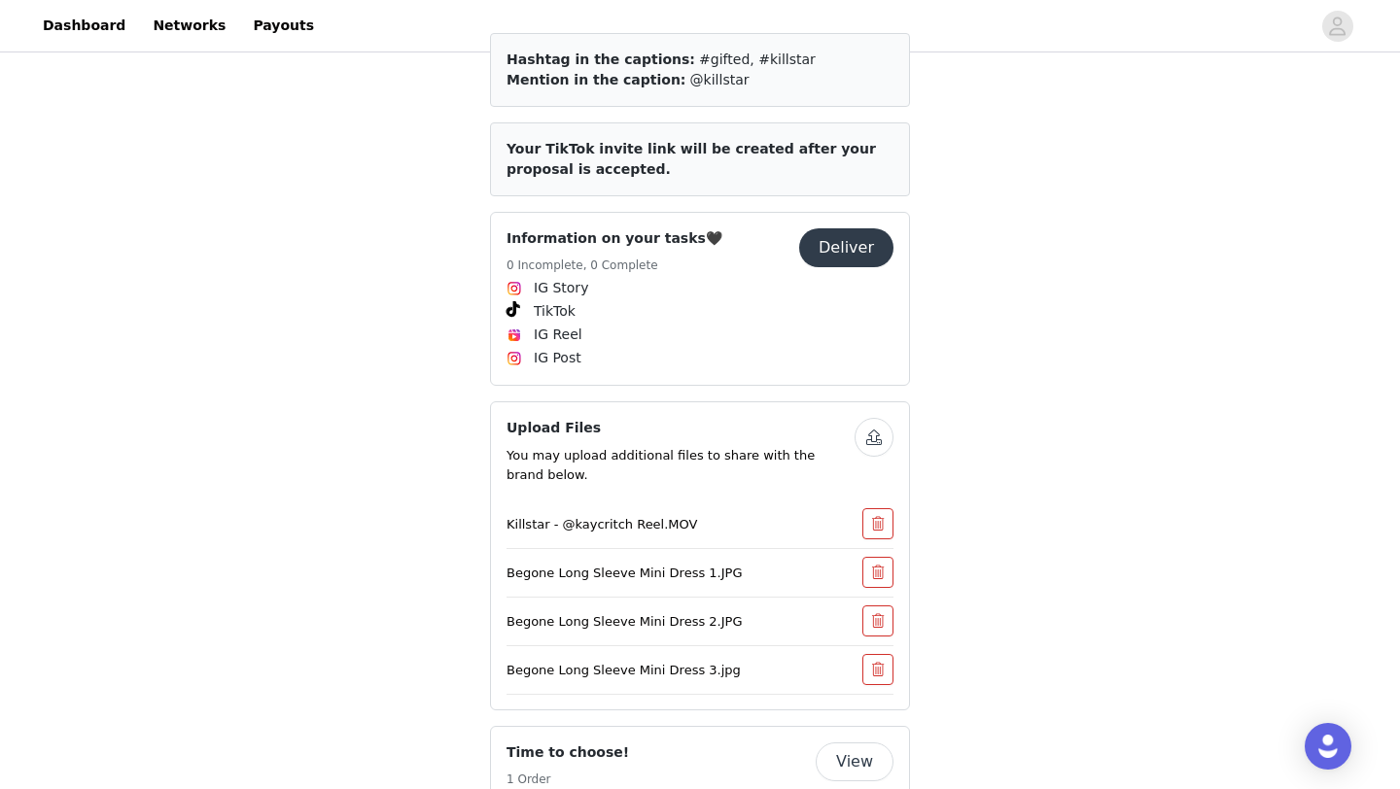
scroll to position [1078, 0]
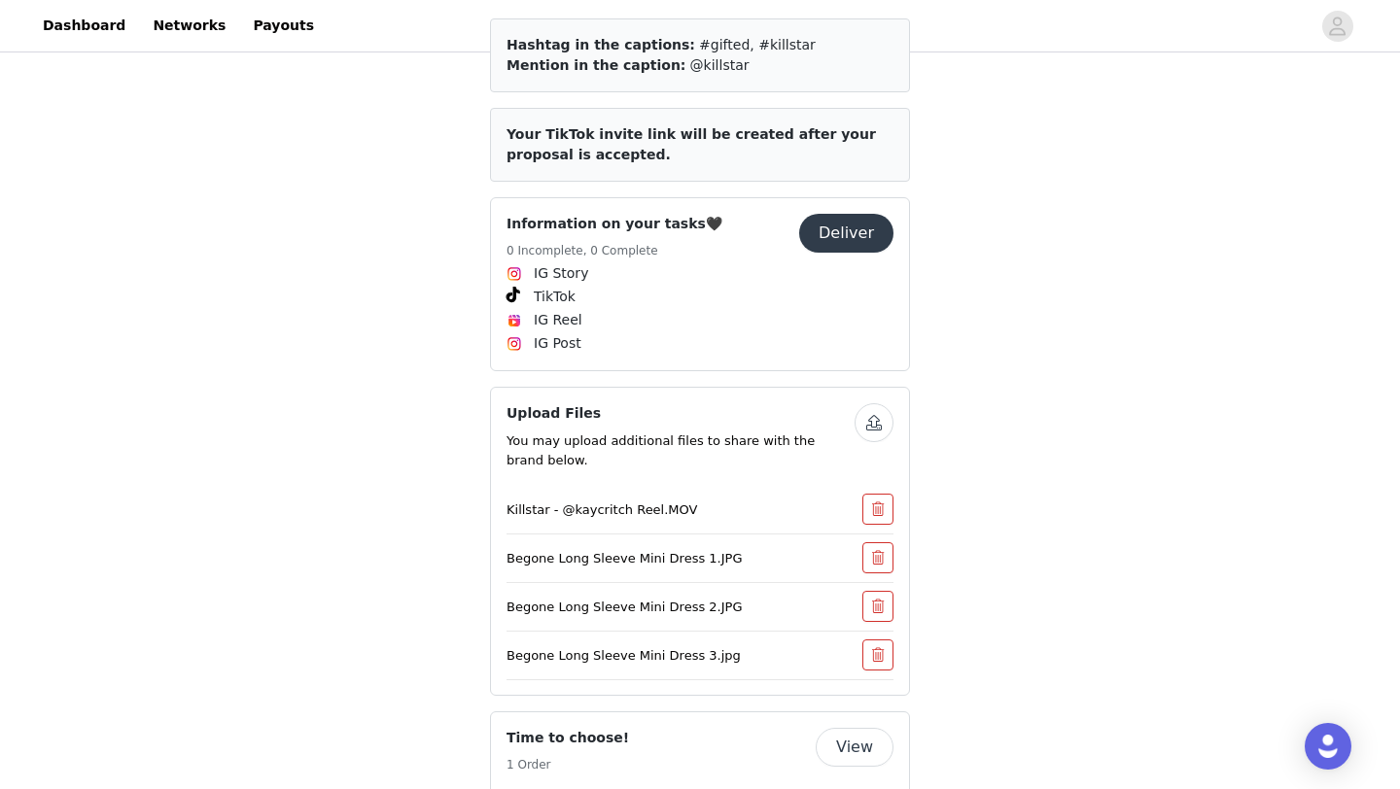
click at [870, 404] on button "button" at bounding box center [873, 422] width 39 height 39
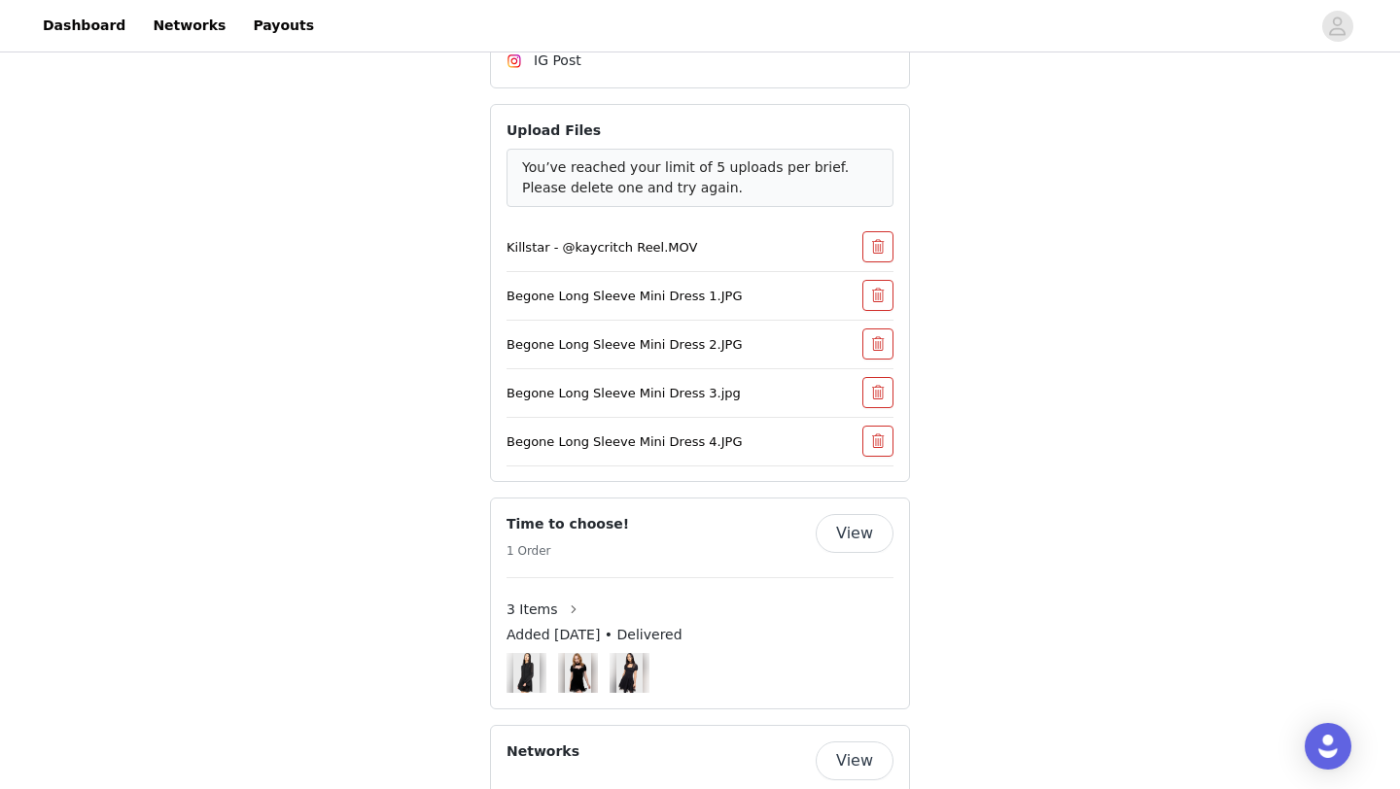
scroll to position [1352, 0]
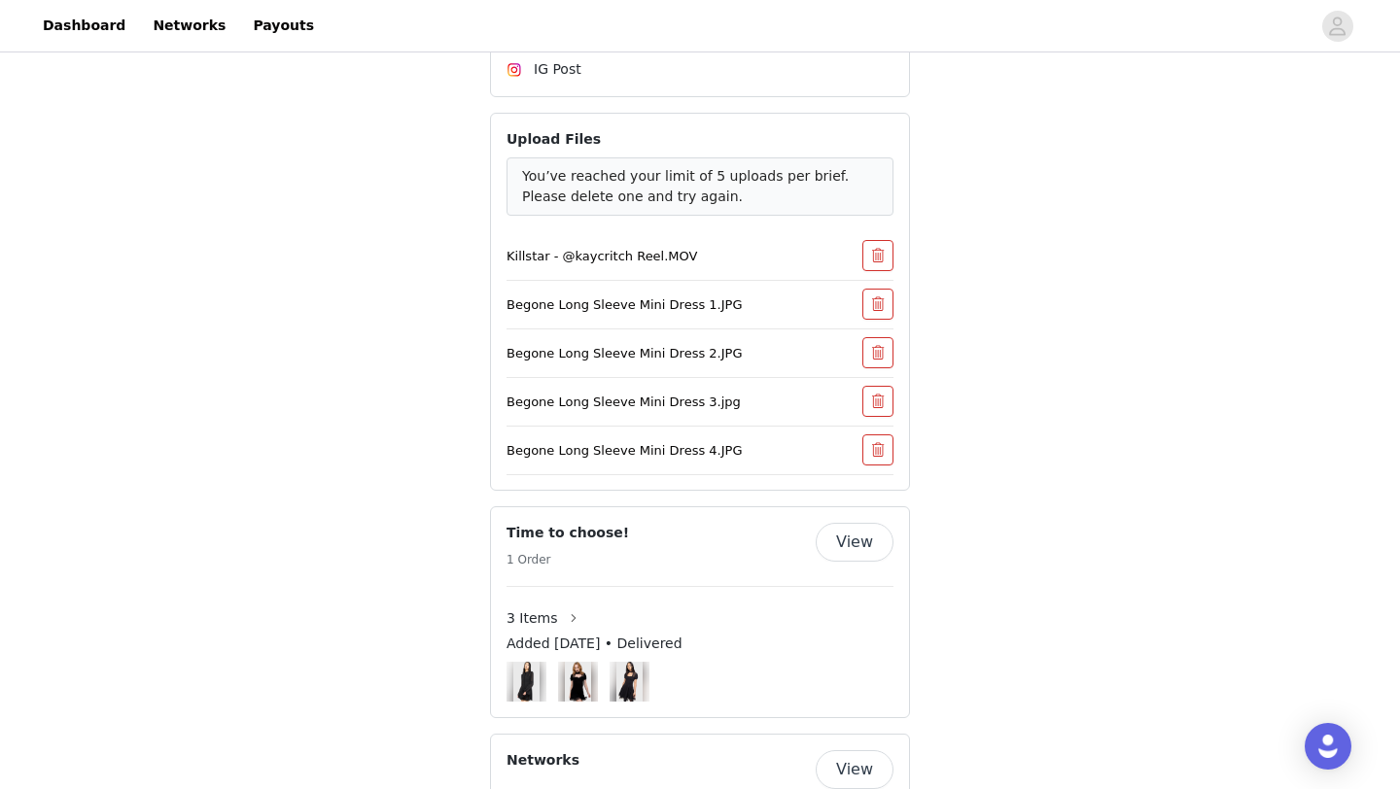
click at [875, 434] on button "button" at bounding box center [877, 449] width 31 height 31
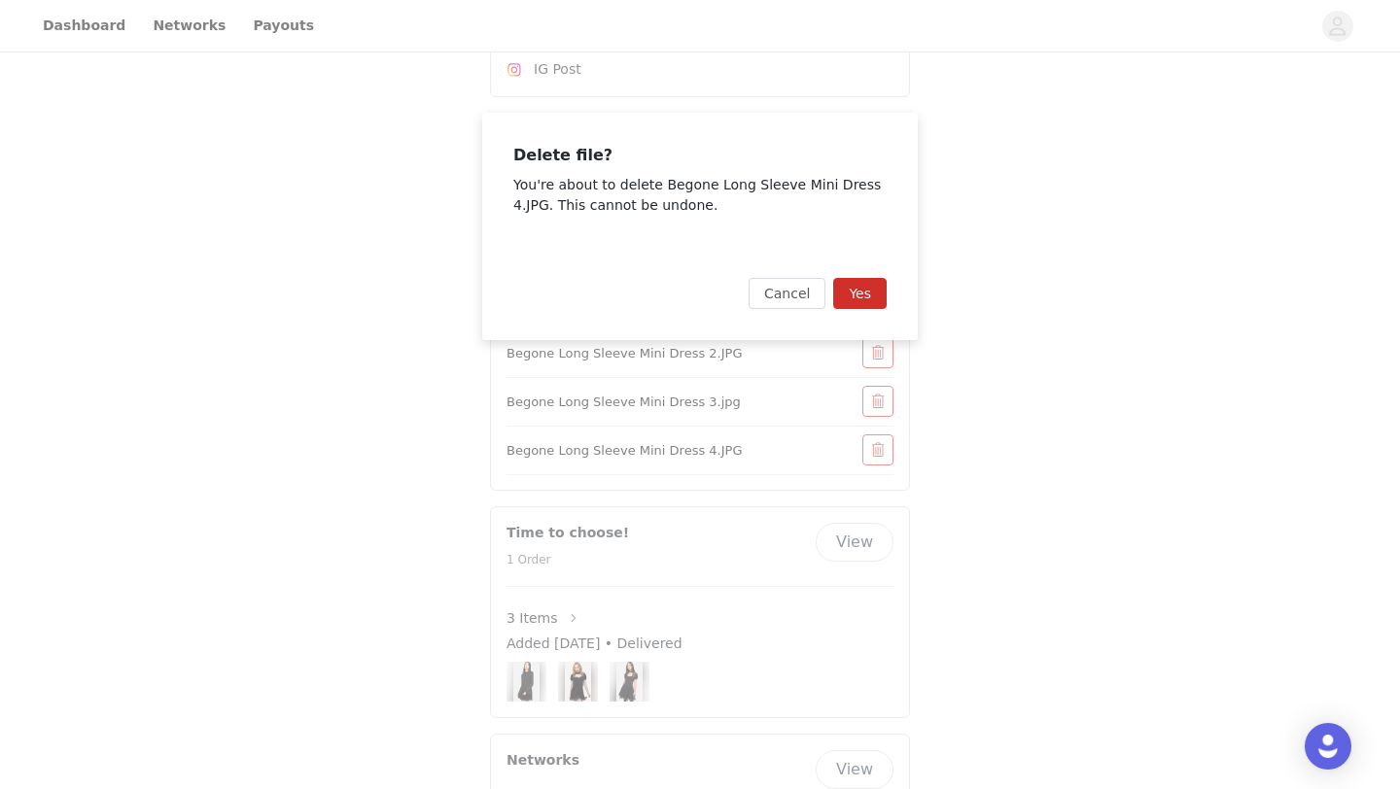
click at [868, 293] on button "Yes" at bounding box center [859, 293] width 53 height 31
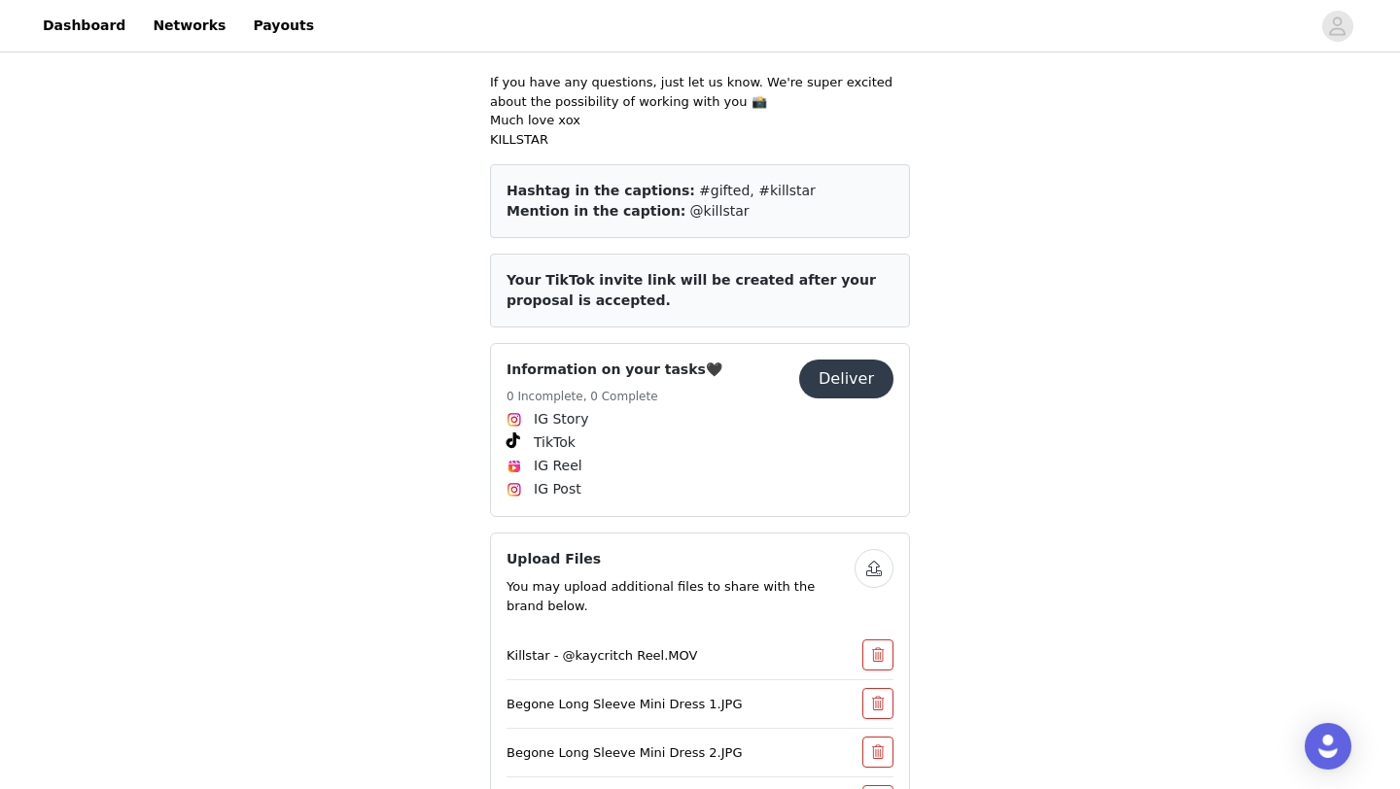
scroll to position [1335, 0]
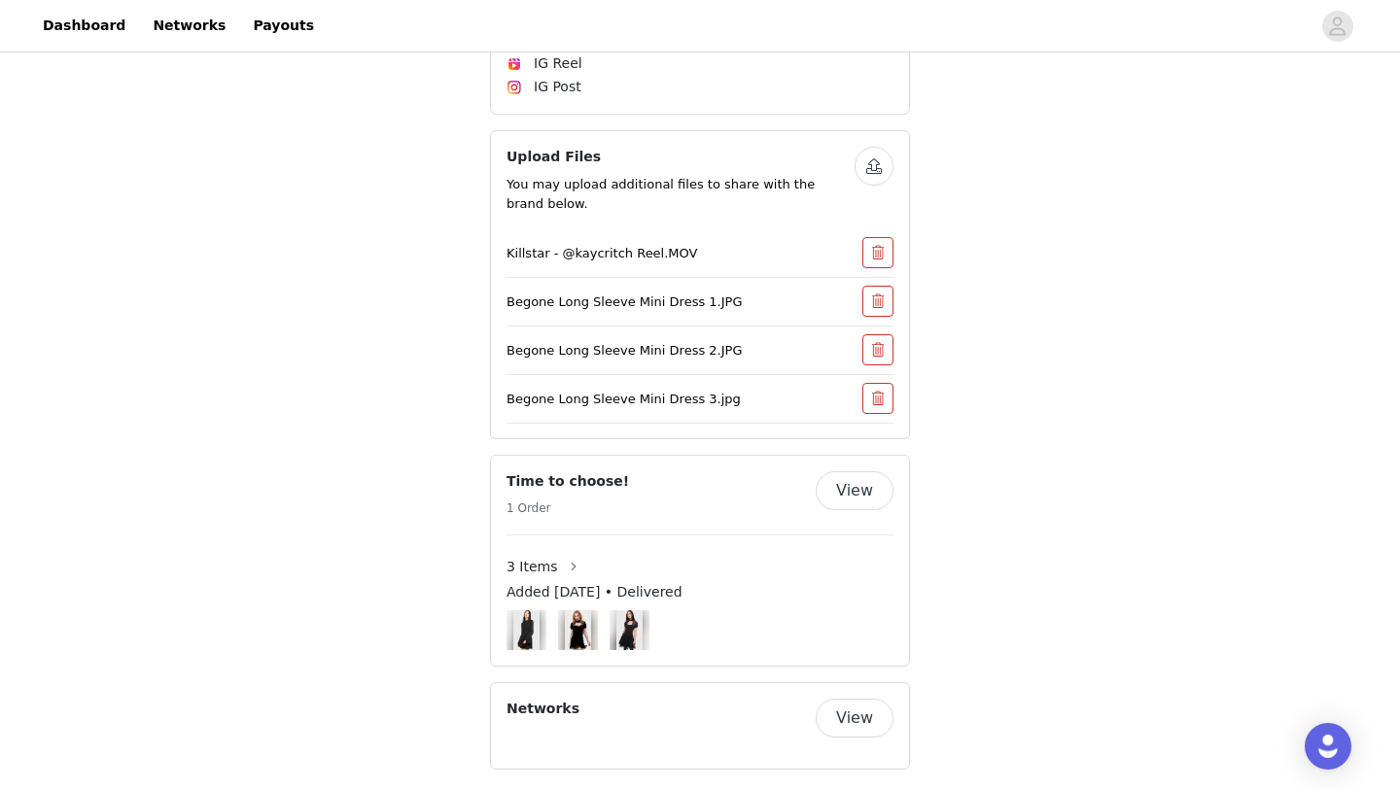
click at [883, 383] on button "button" at bounding box center [877, 398] width 31 height 31
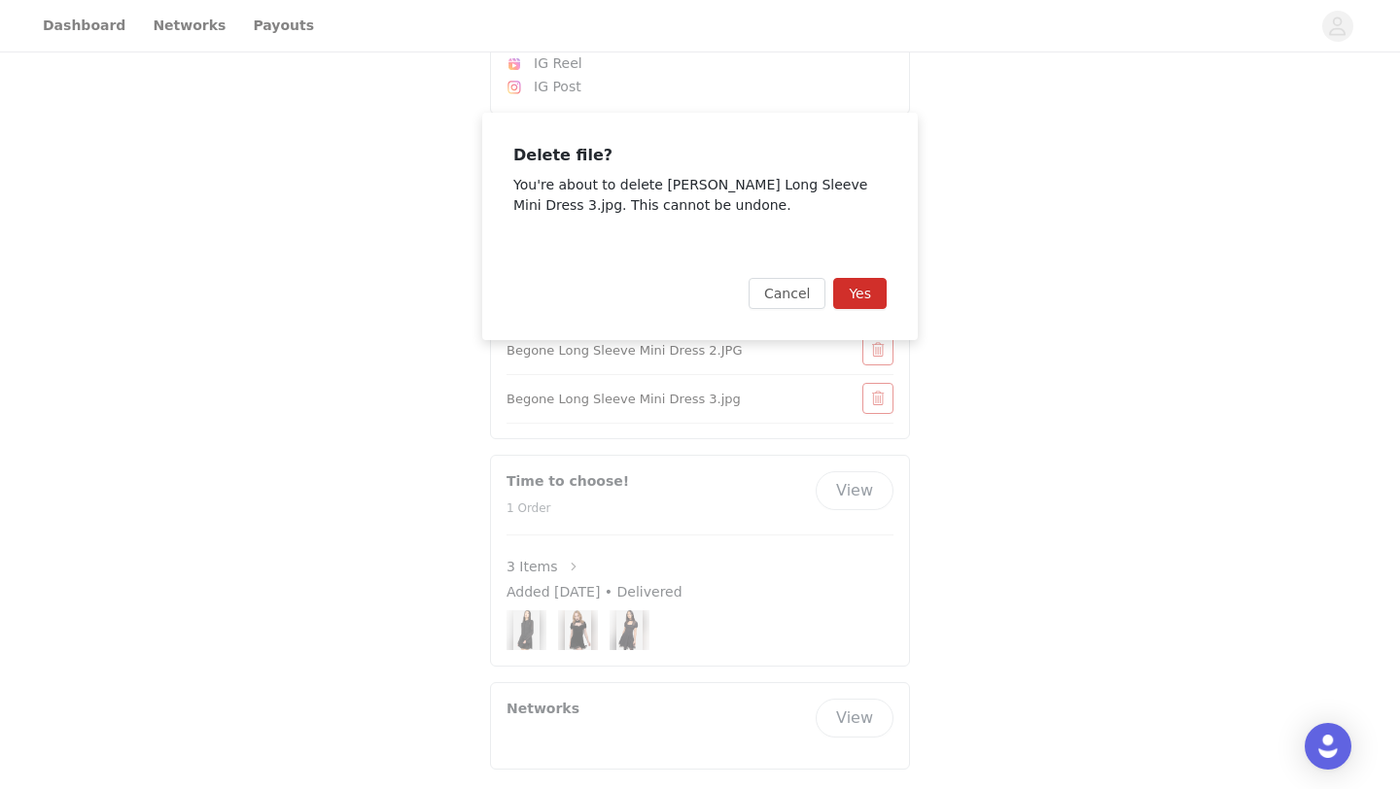
click at [871, 294] on button "Yes" at bounding box center [859, 293] width 53 height 31
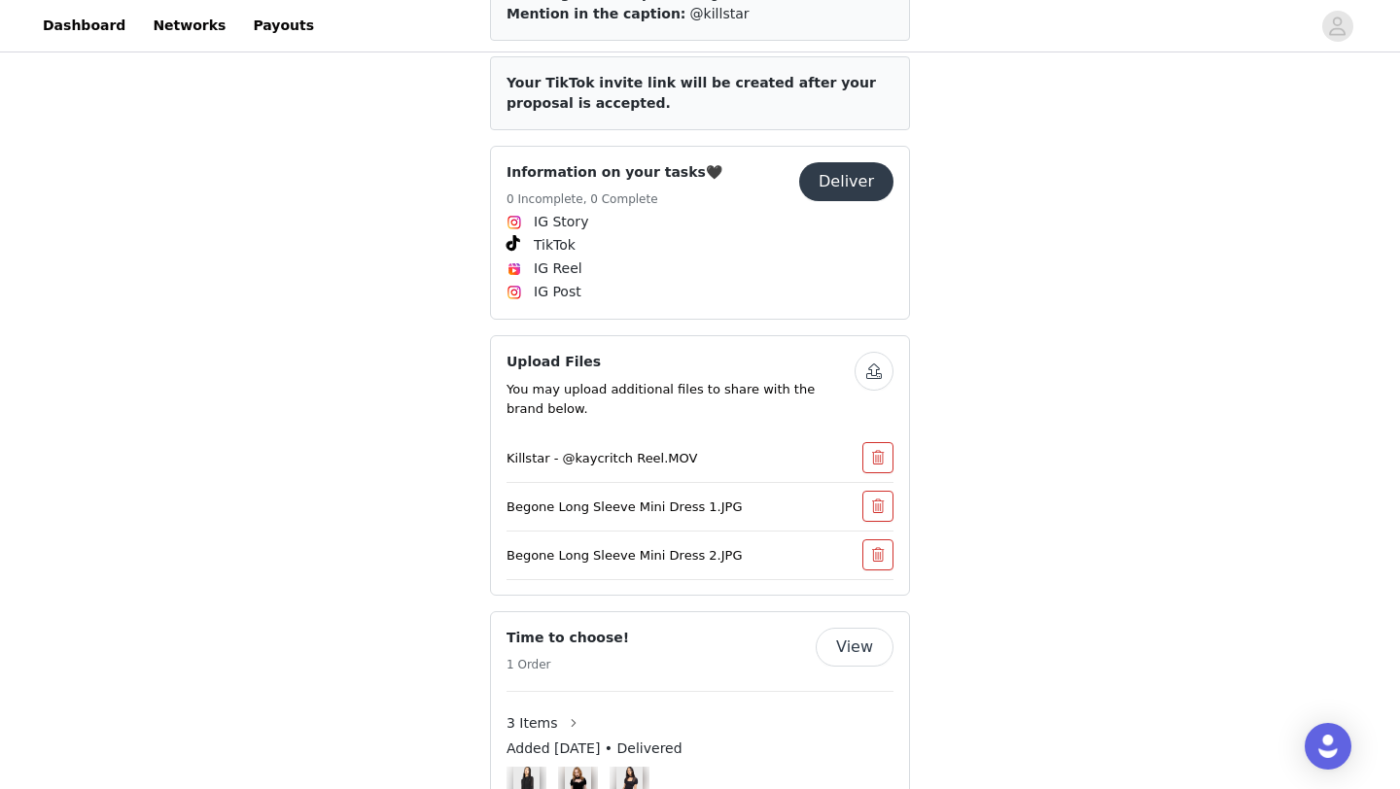
scroll to position [1286, 0]
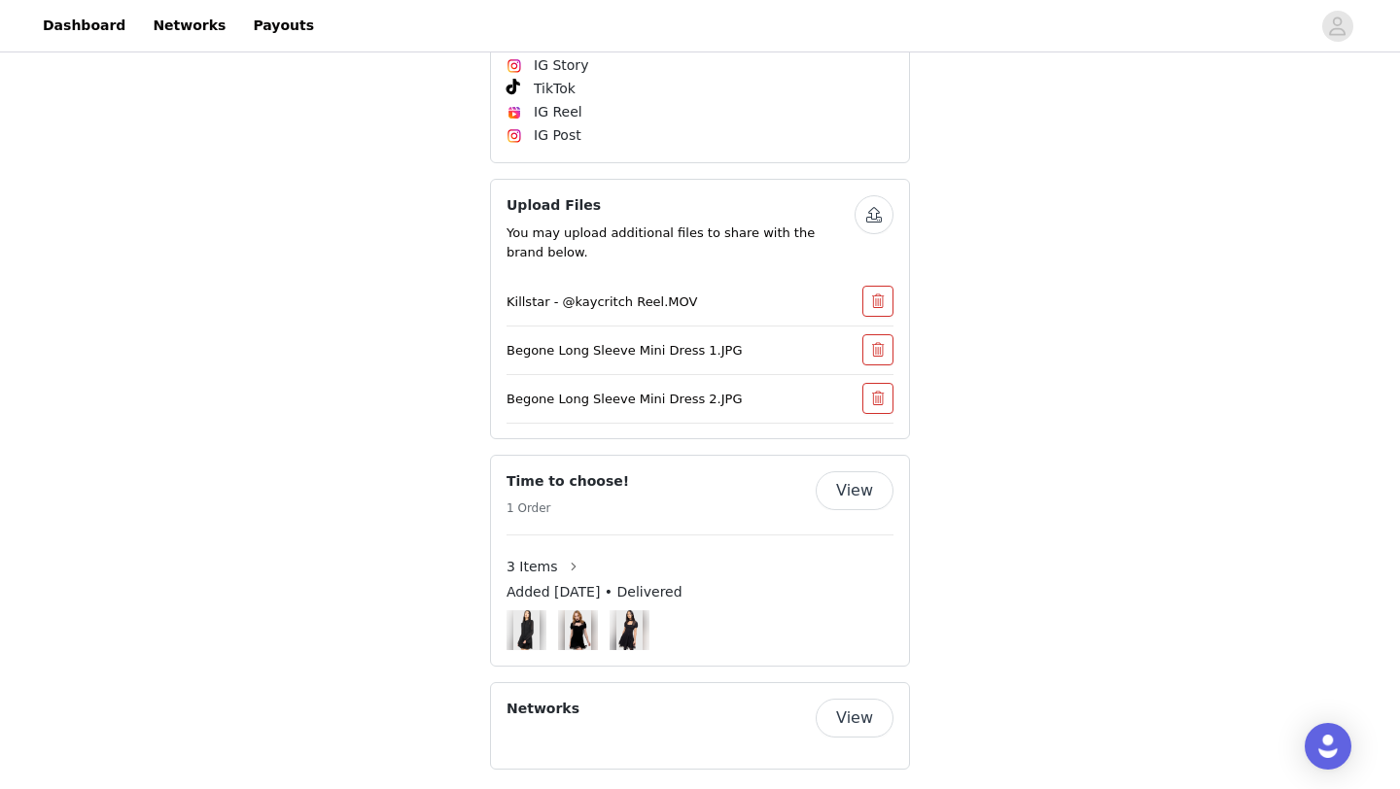
click at [884, 383] on button "button" at bounding box center [877, 398] width 31 height 31
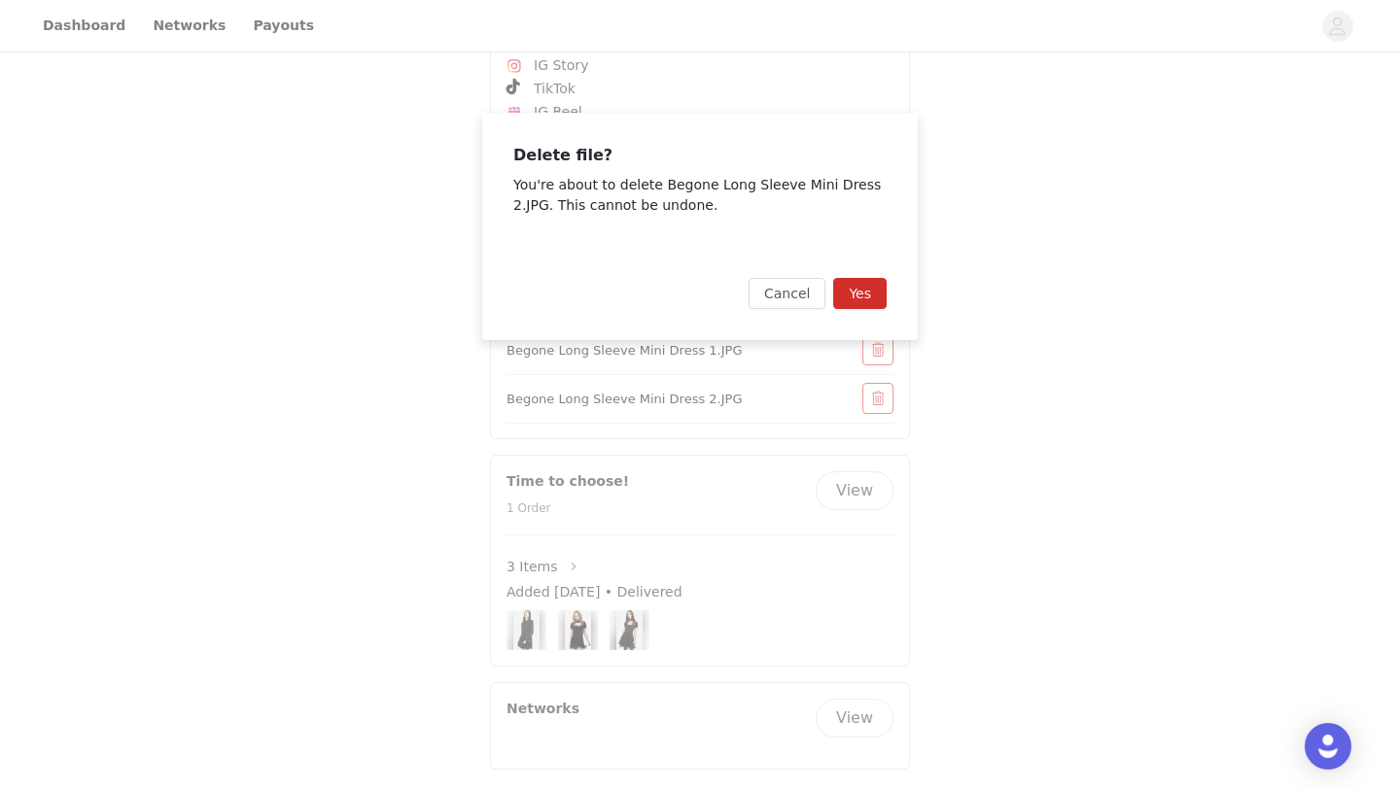
click at [862, 296] on button "Yes" at bounding box center [859, 293] width 53 height 31
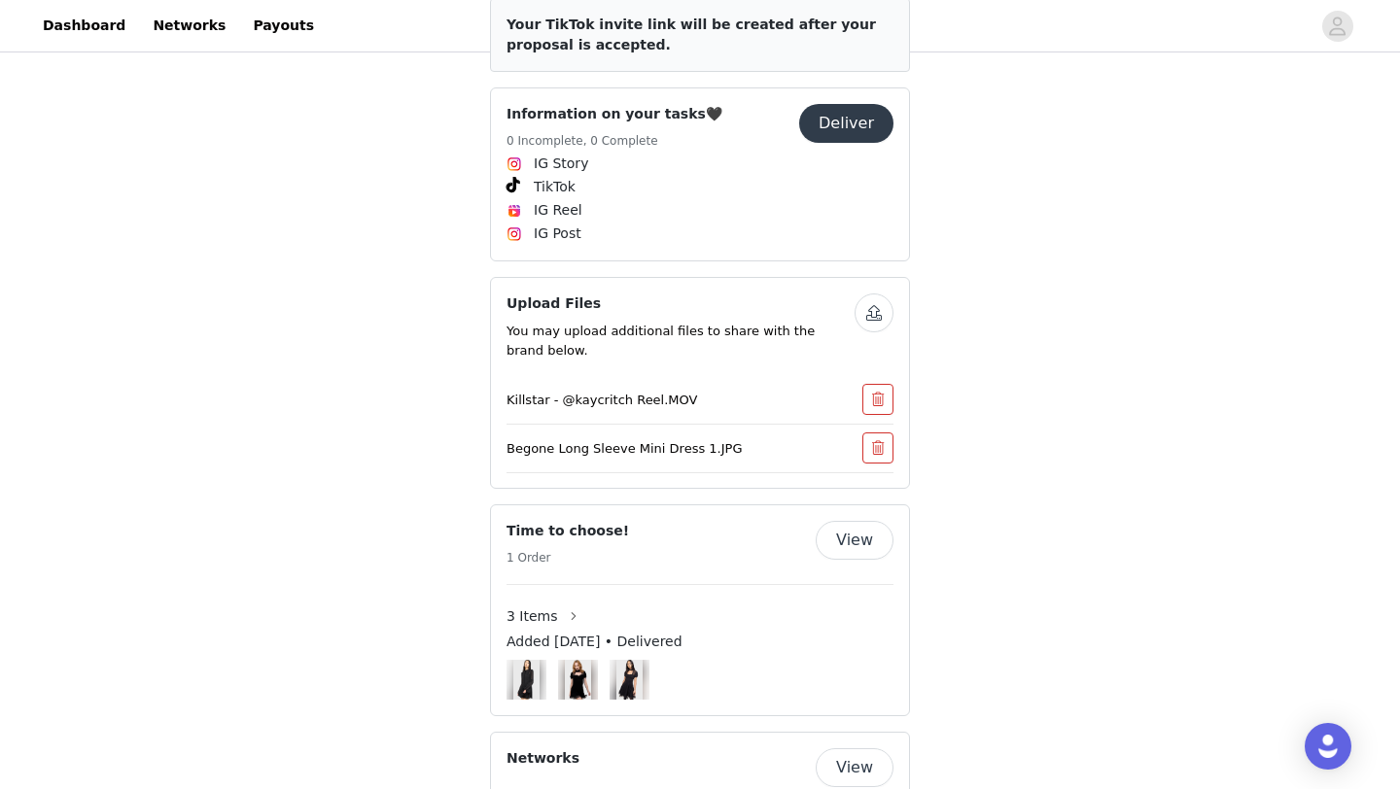
scroll to position [1191, 0]
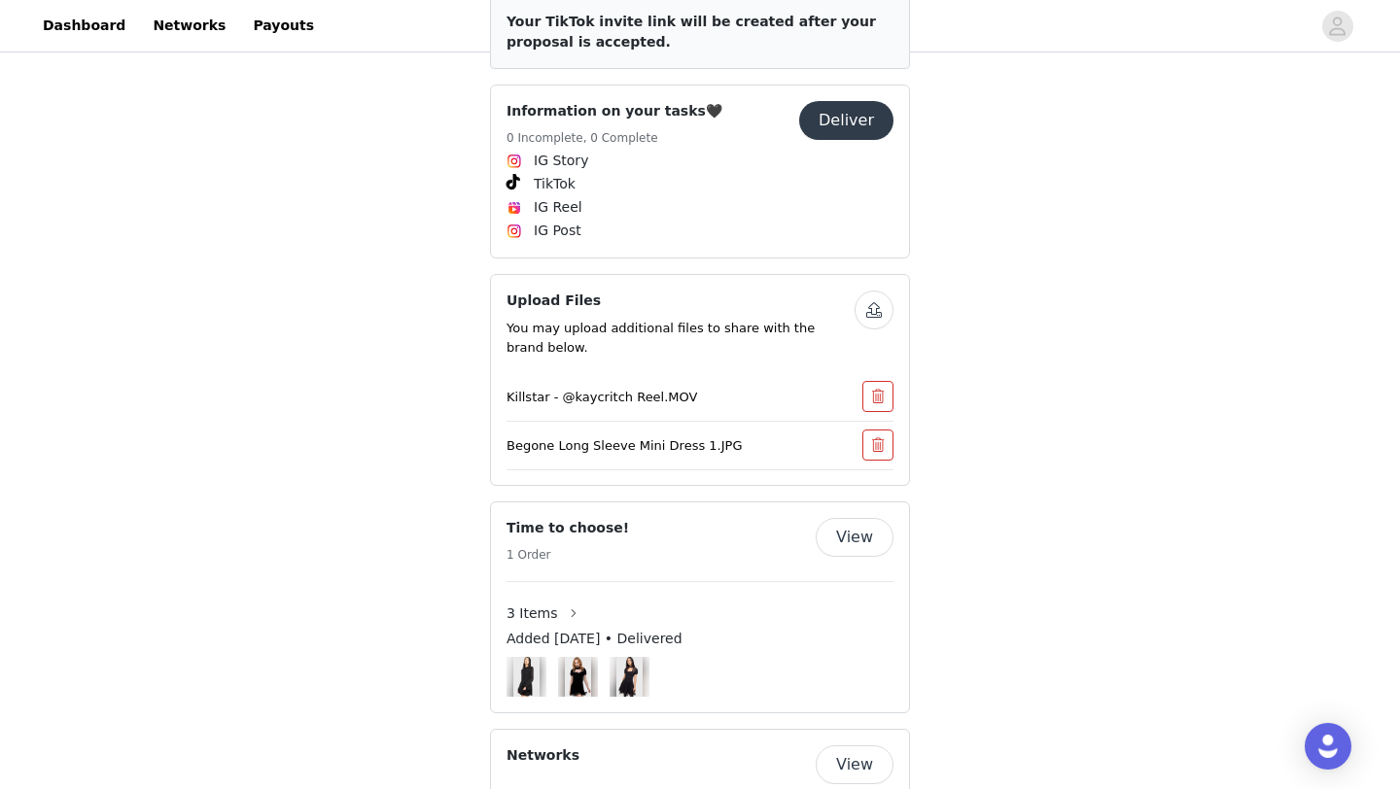
click at [875, 430] on button "button" at bounding box center [877, 445] width 31 height 31
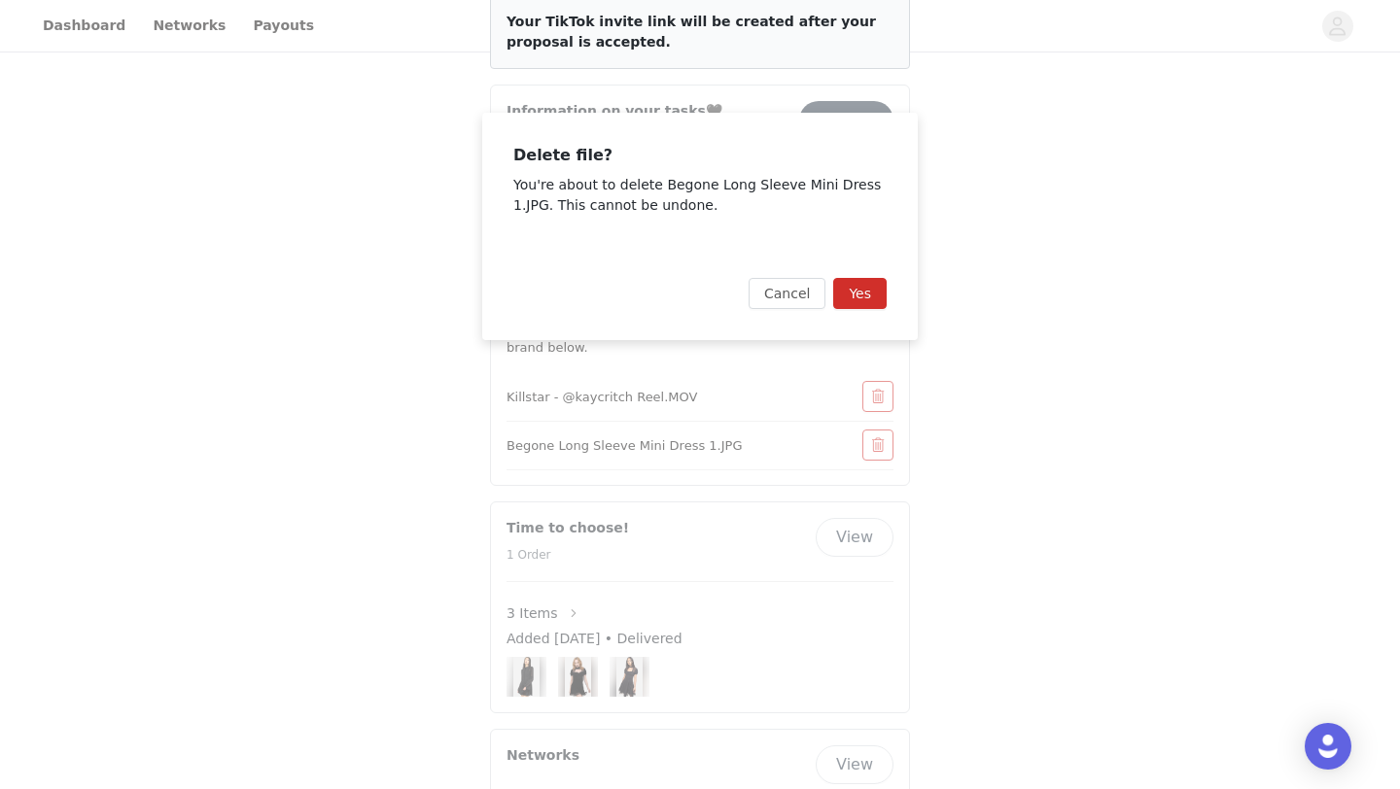
click at [865, 300] on button "Yes" at bounding box center [859, 293] width 53 height 31
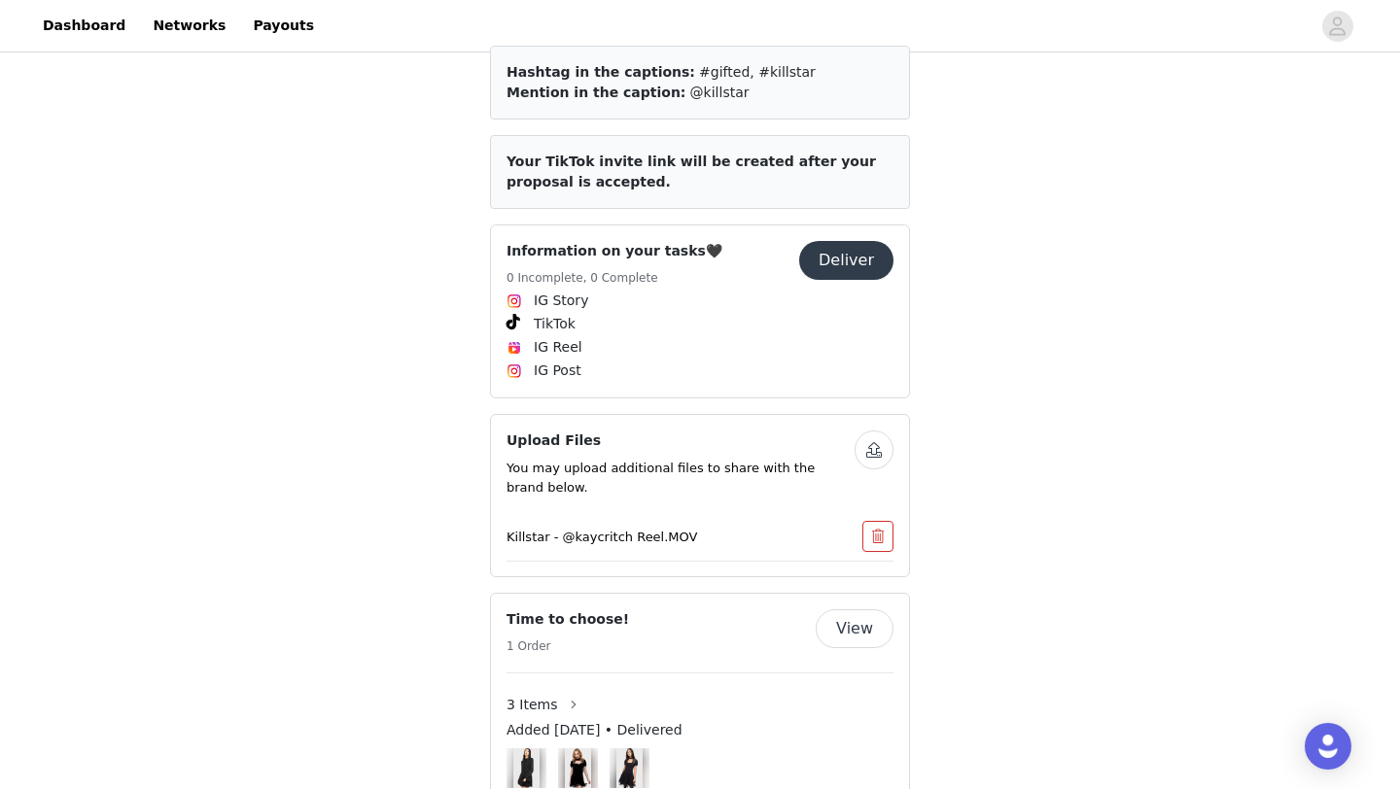
scroll to position [1188, 0]
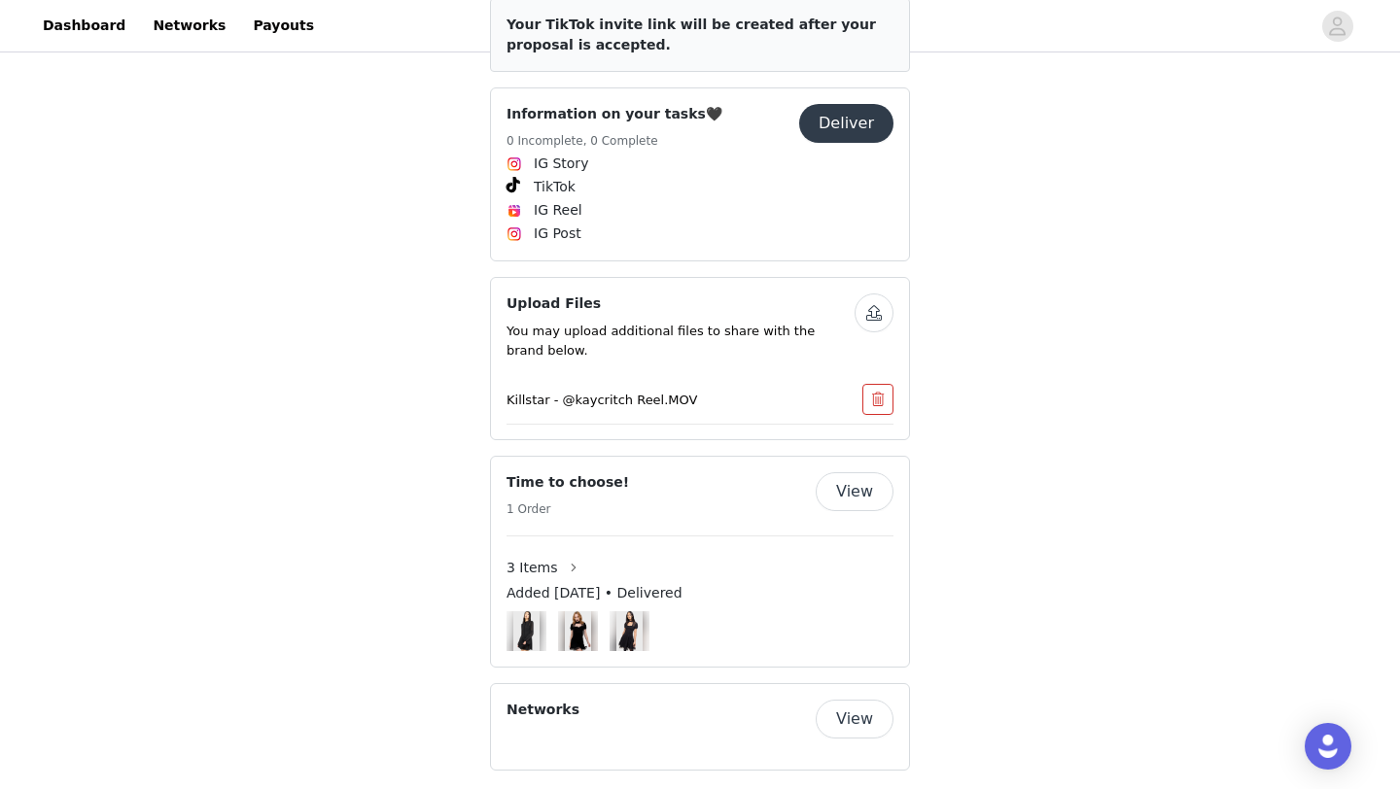
click at [876, 294] on button "button" at bounding box center [873, 313] width 39 height 39
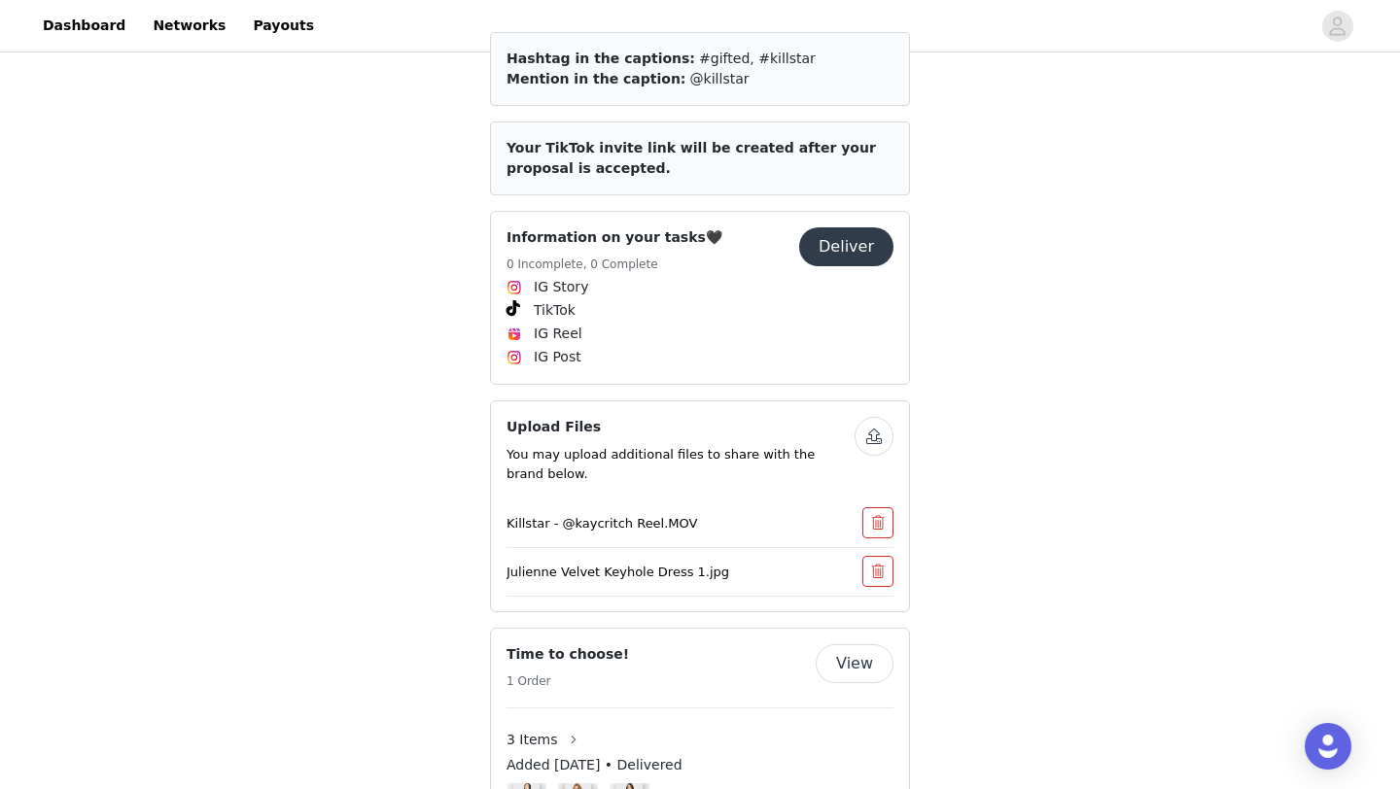
scroll to position [1100, 0]
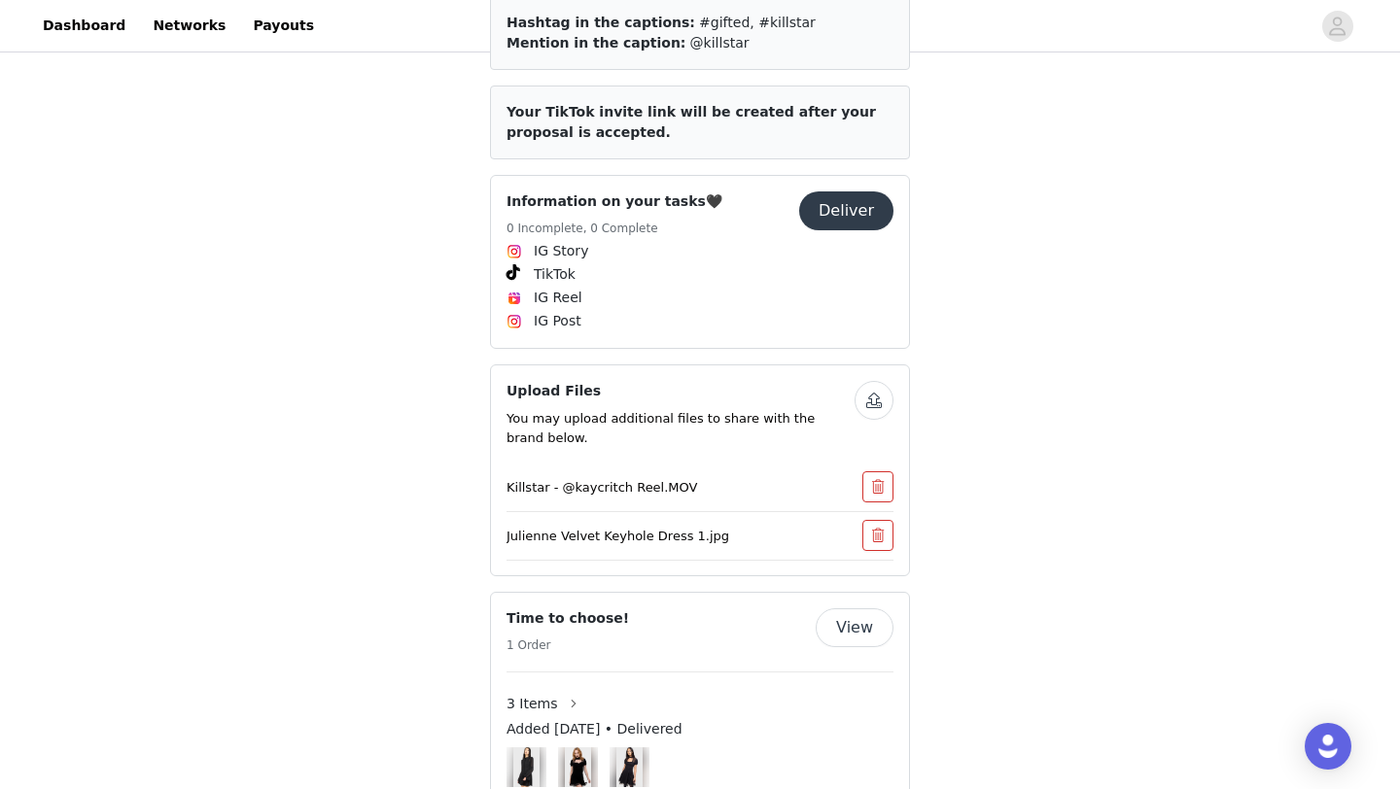
click at [877, 385] on button "button" at bounding box center [873, 400] width 39 height 39
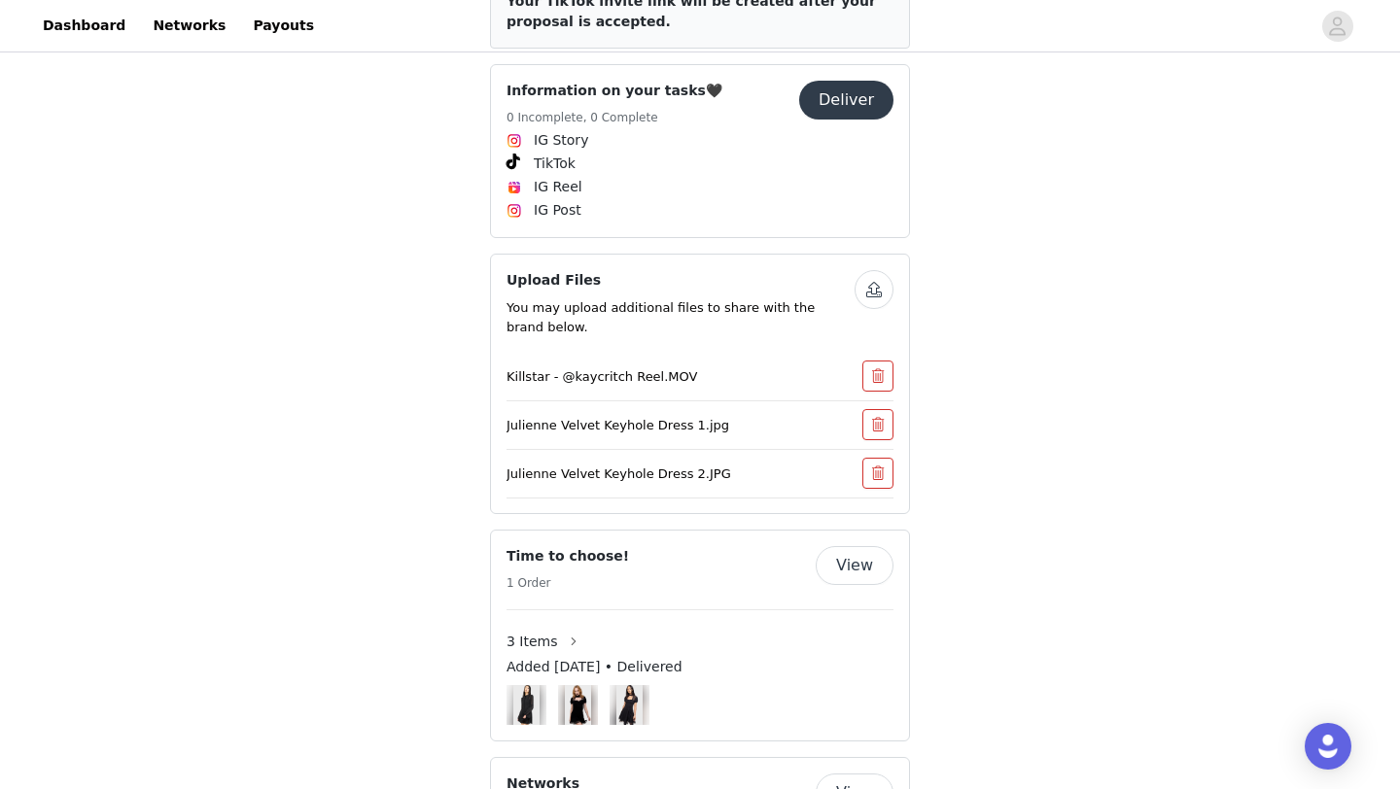
scroll to position [1286, 0]
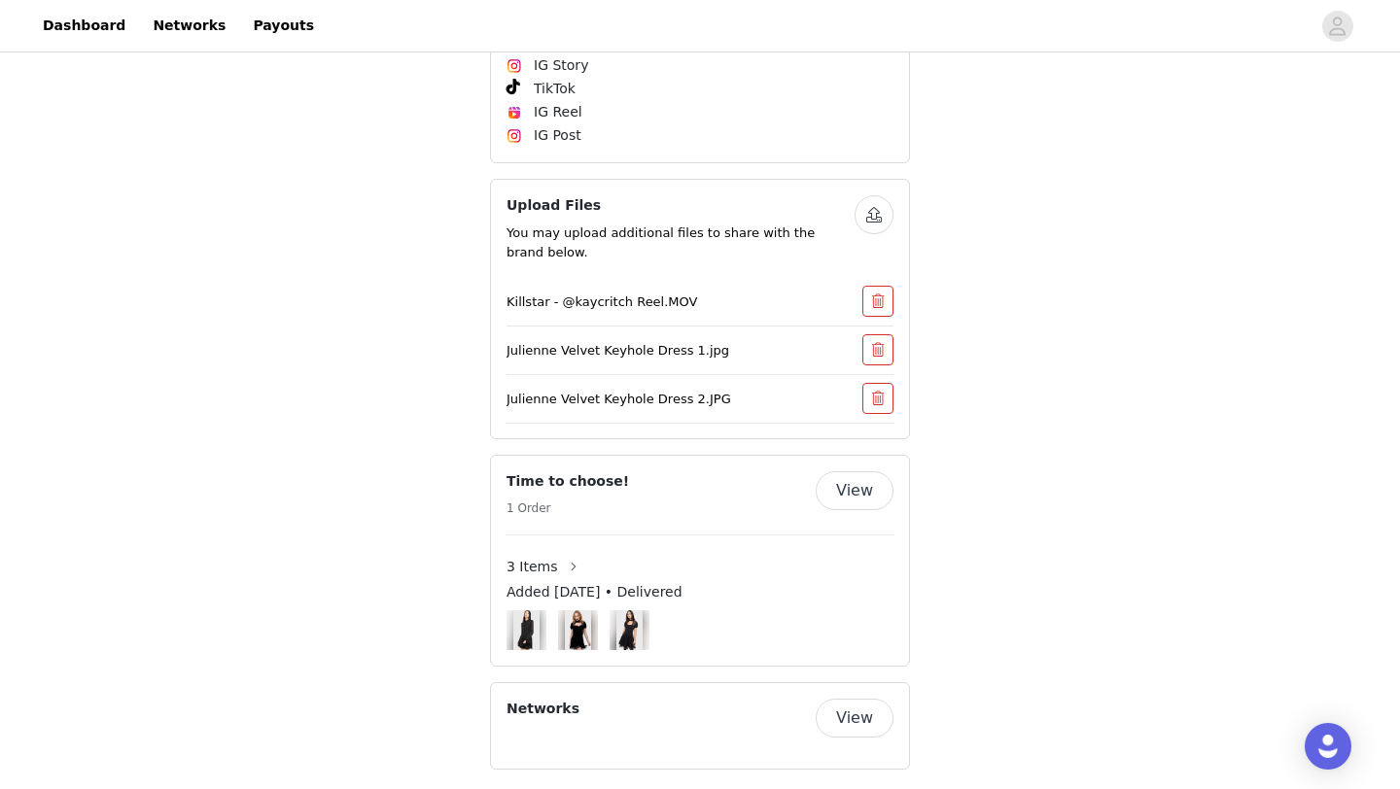
click at [870, 195] on button "button" at bounding box center [873, 214] width 39 height 39
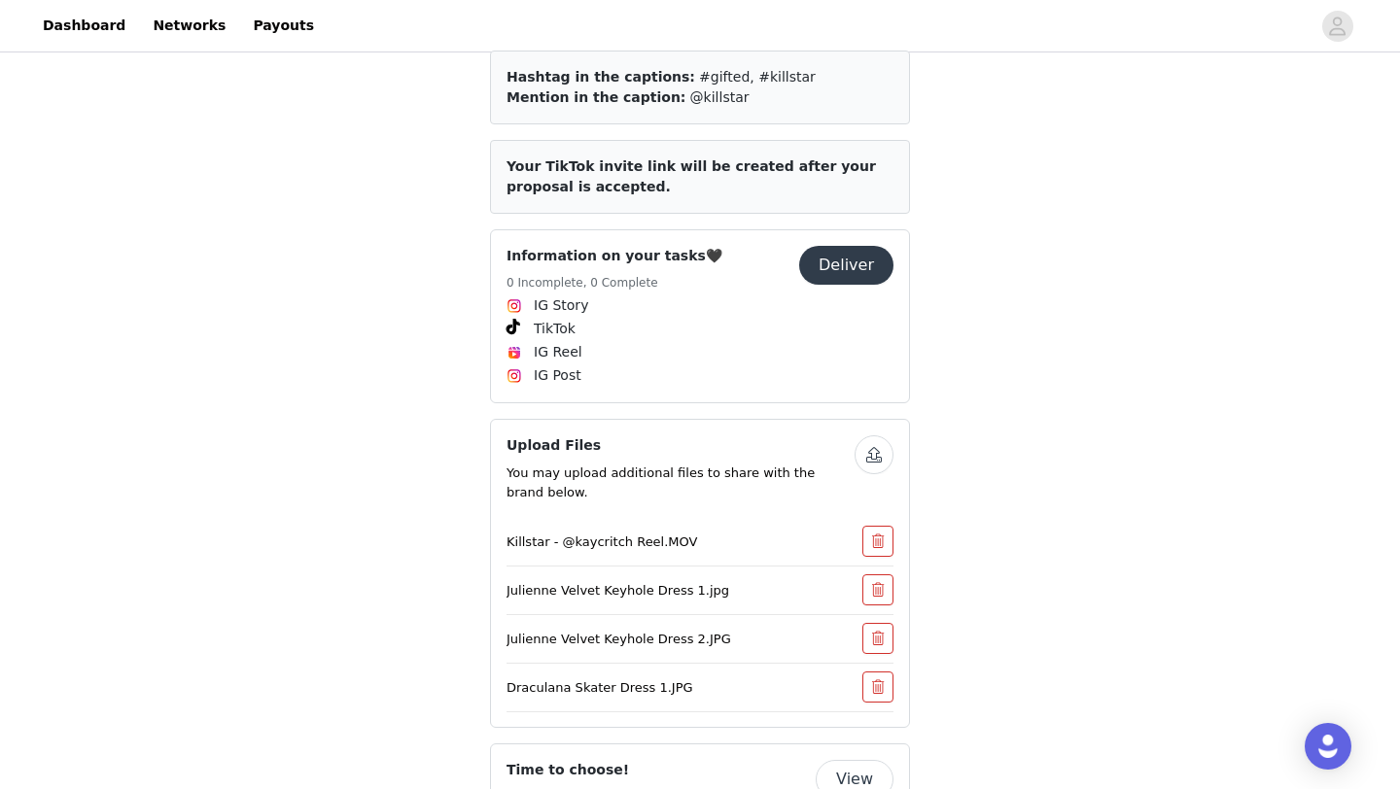
scroll to position [1335, 0]
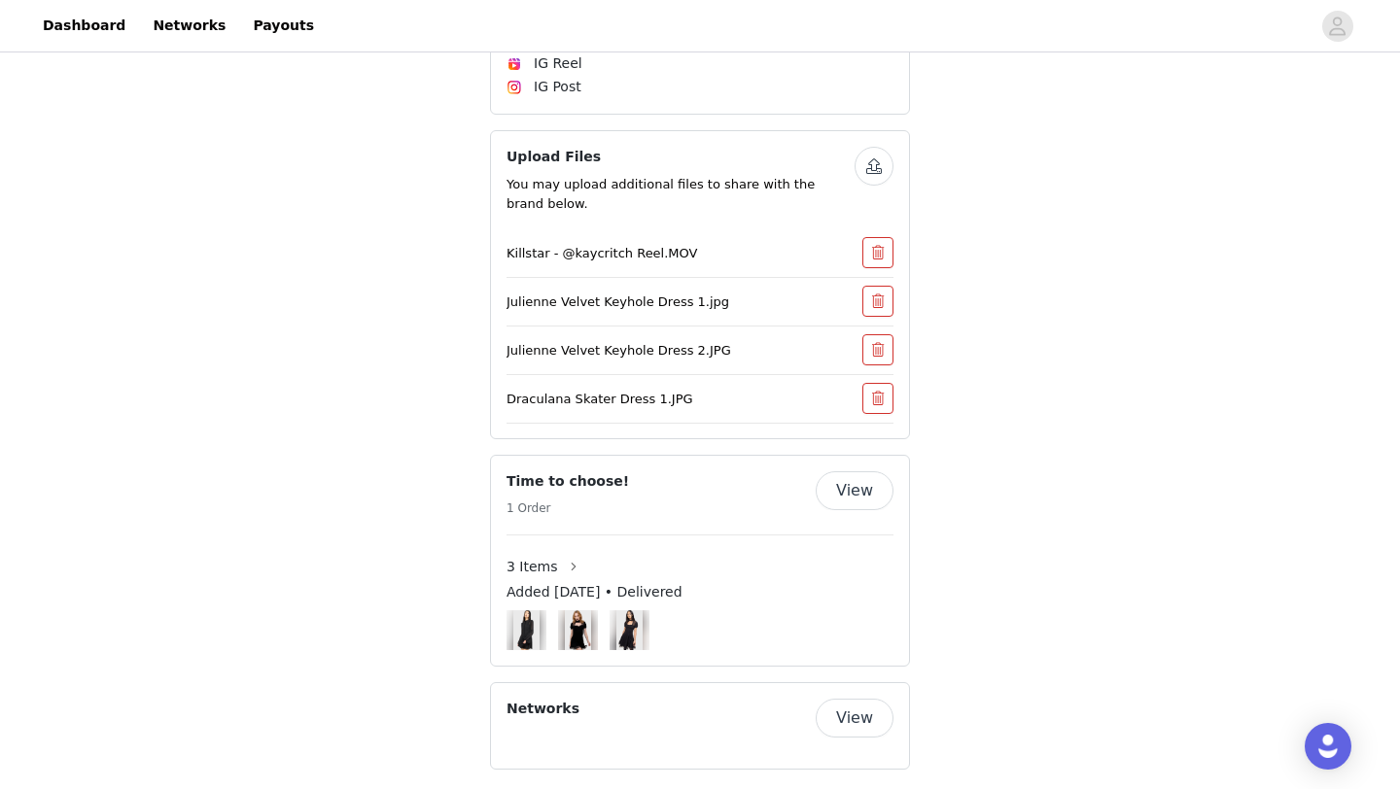
click at [876, 150] on button "button" at bounding box center [873, 166] width 39 height 39
